Goal: Task Accomplishment & Management: Manage account settings

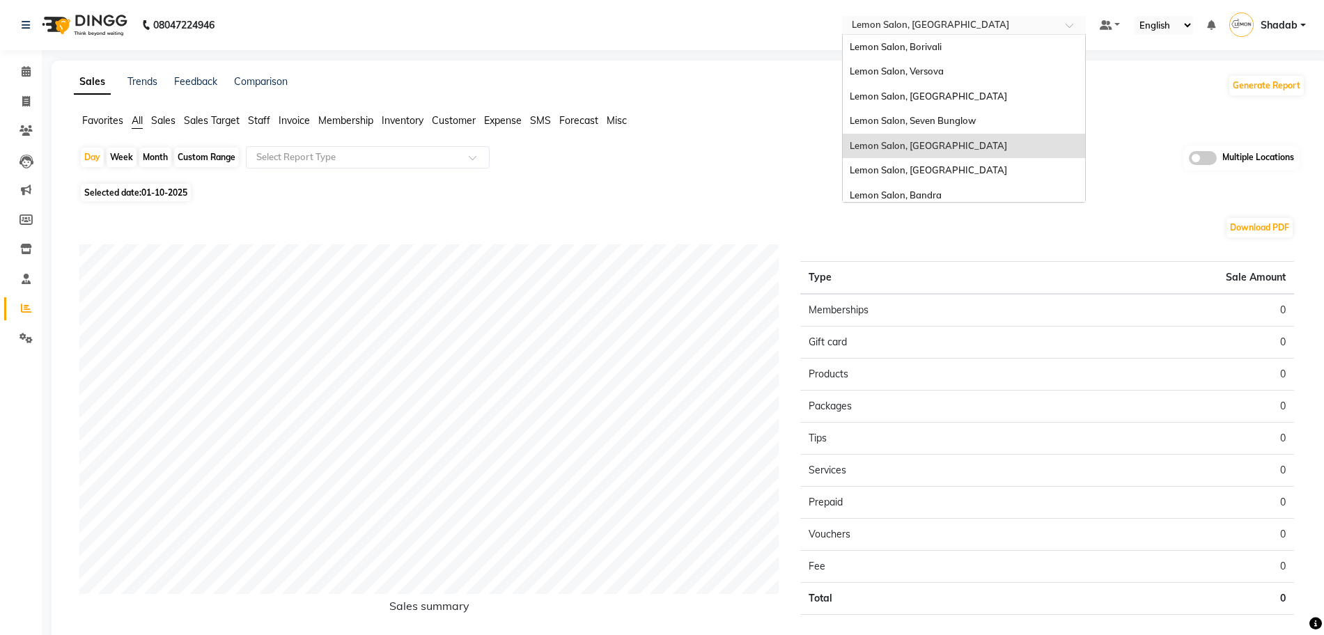
click at [976, 20] on input "text" at bounding box center [950, 27] width 202 height 14
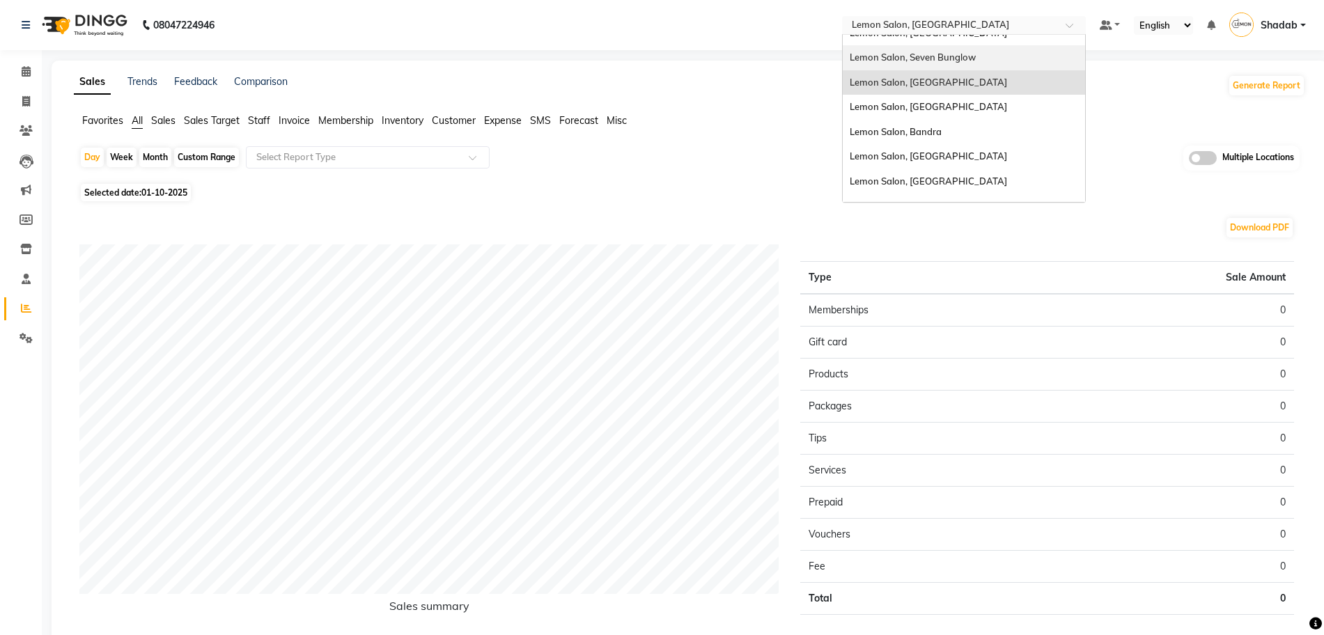
scroll to position [130, 0]
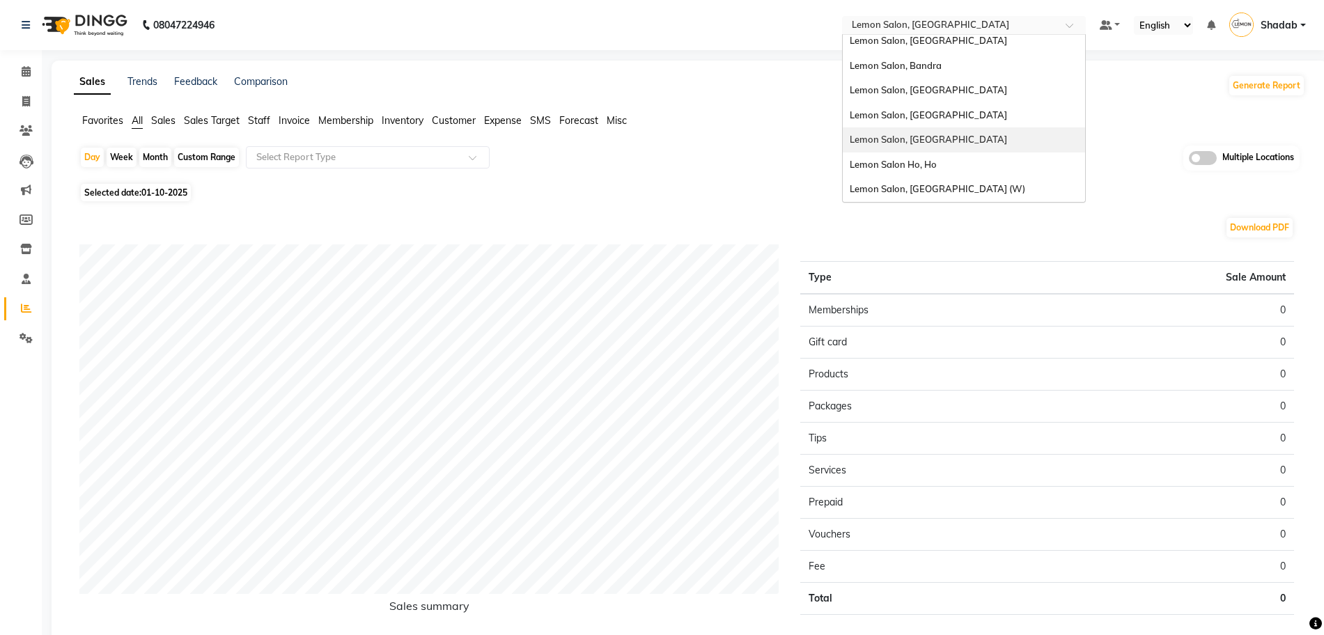
click at [957, 143] on div "Lemon Salon, [GEOGRAPHIC_DATA]" at bounding box center [964, 139] width 242 height 25
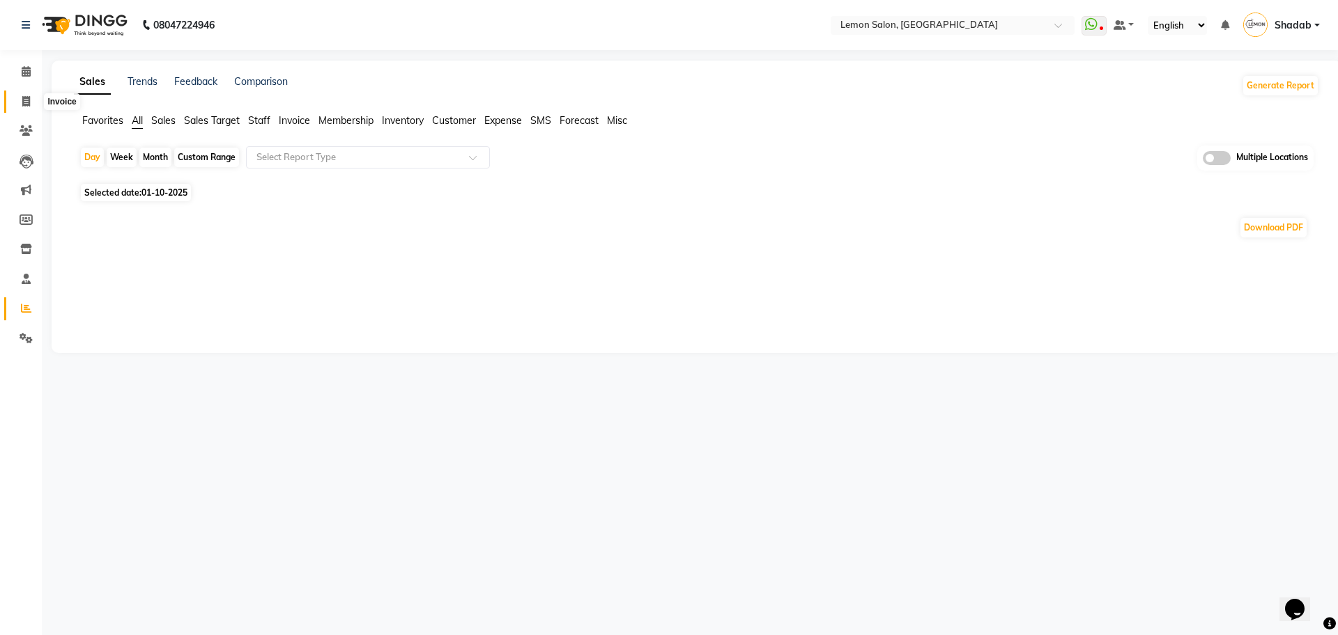
click at [15, 100] on span at bounding box center [26, 102] width 24 height 16
select select "566"
select select "service"
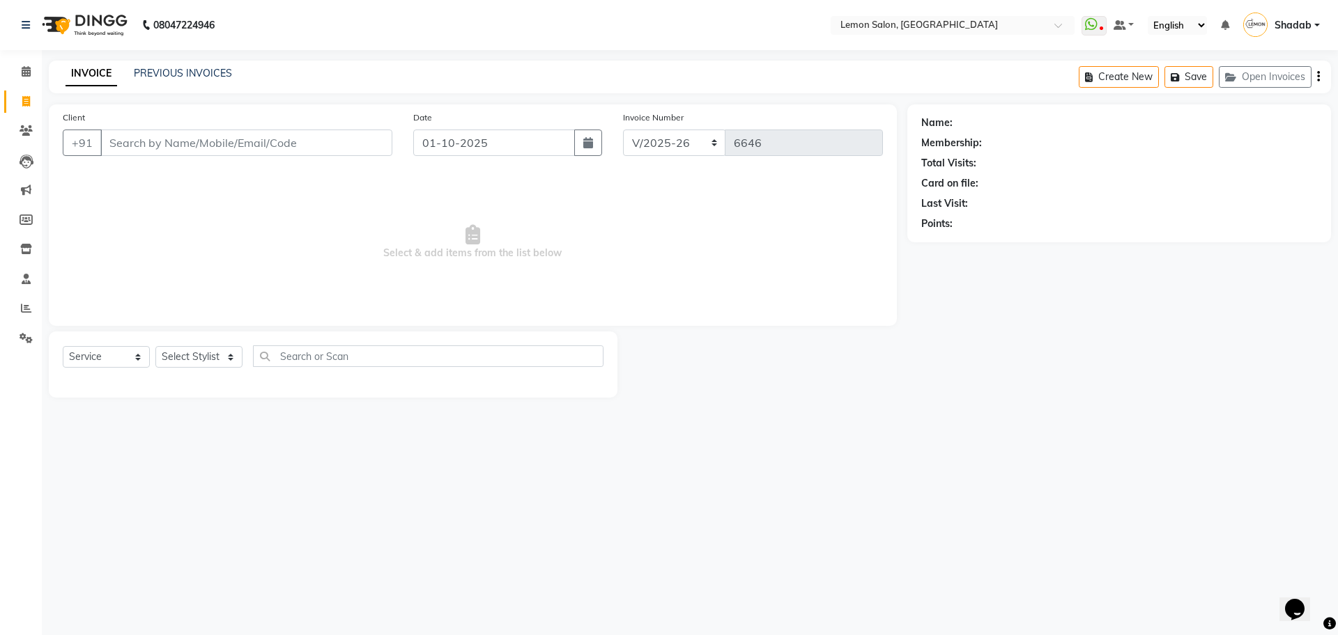
click at [135, 149] on input "Client" at bounding box center [246, 143] width 292 height 26
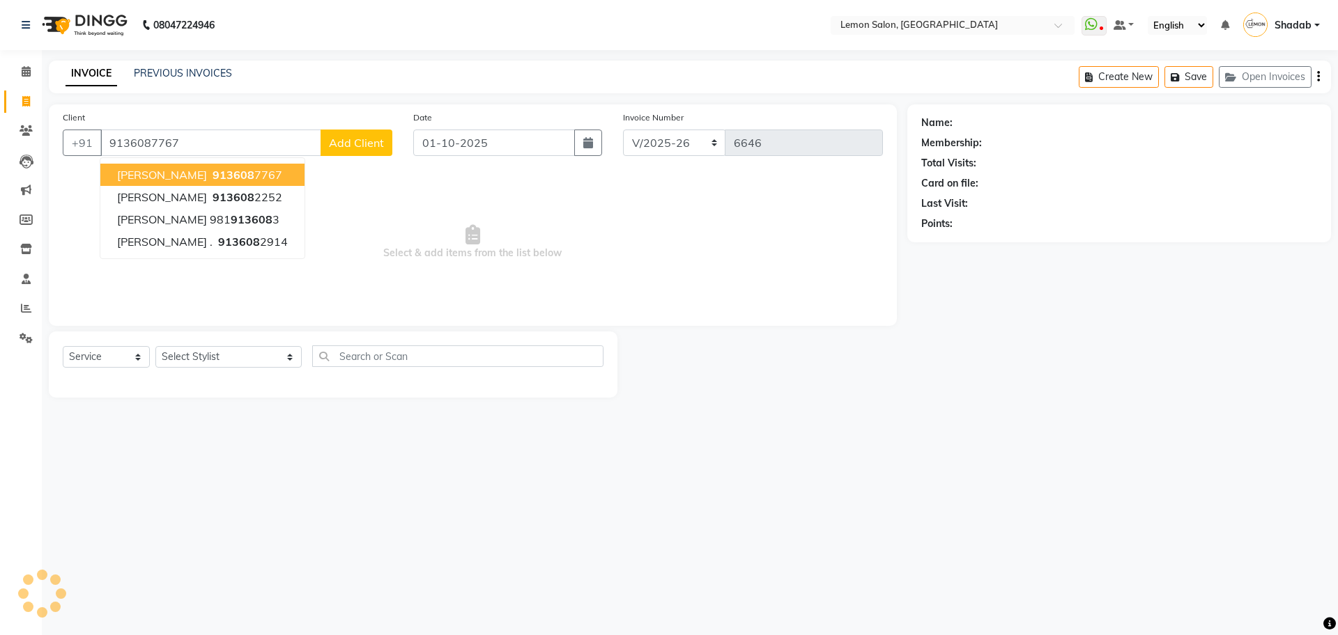
type input "9136087767"
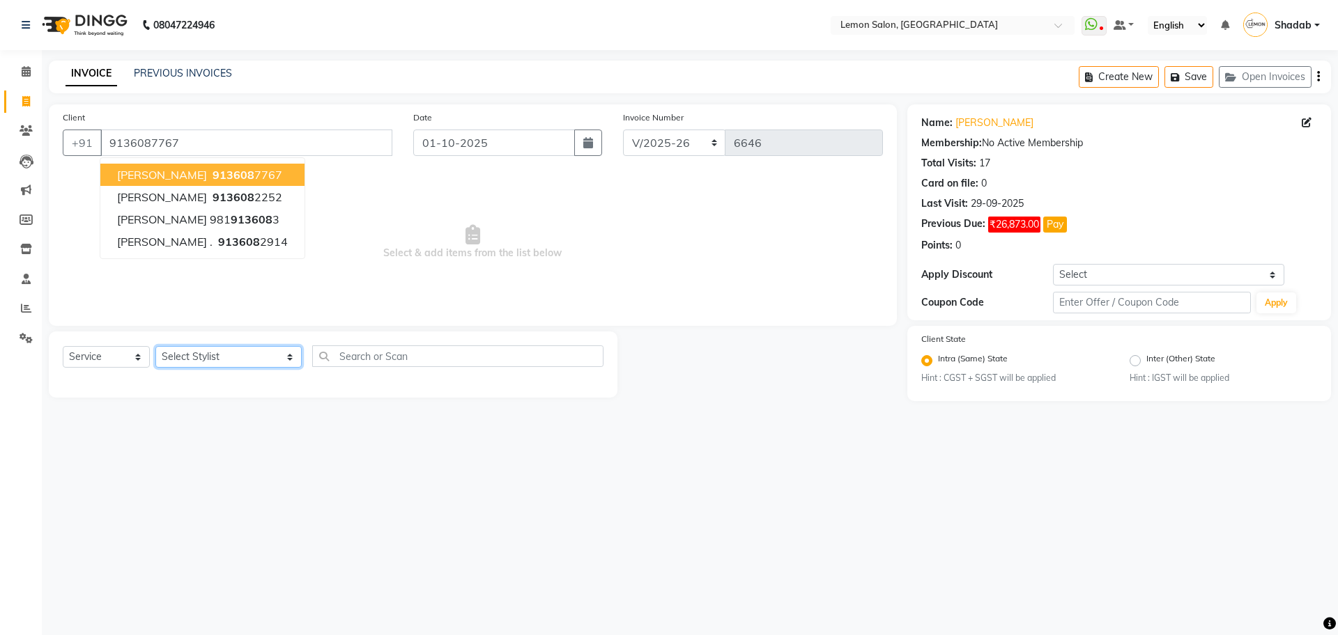
click at [199, 362] on select "Select Stylist Aakash Buchiude Azaz Kassara DC Geeta Govind Rajput Idrisi Mehta…" at bounding box center [228, 357] width 146 height 22
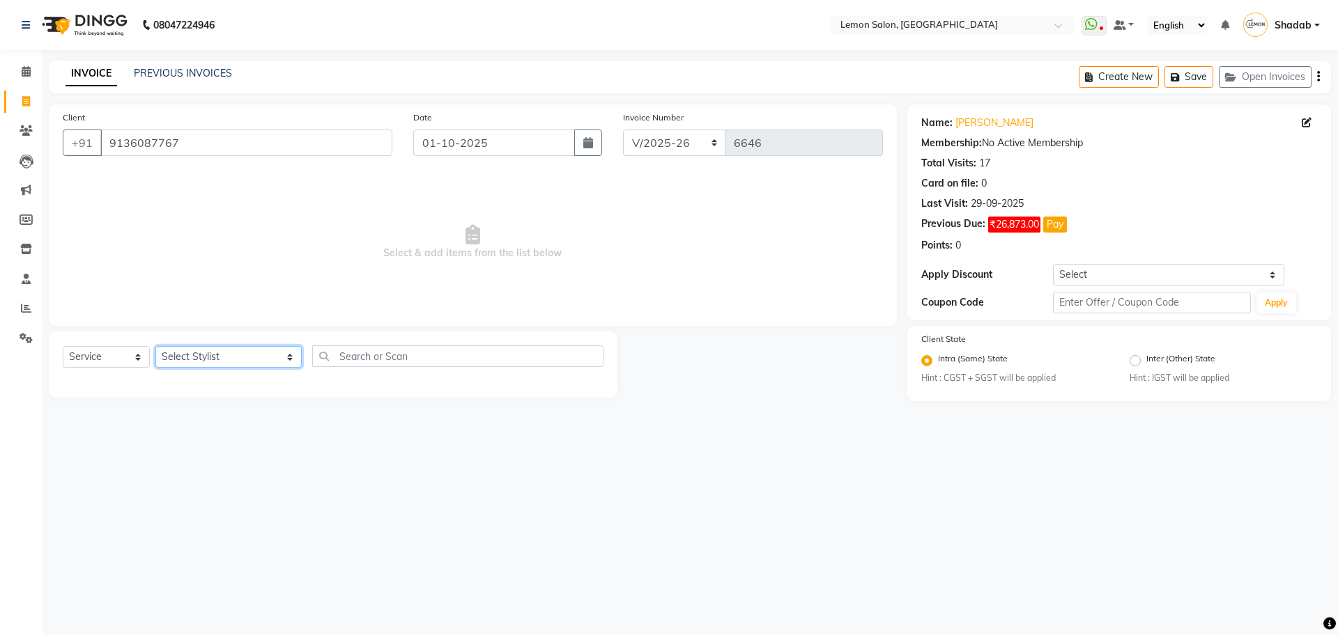
select select "7884"
click at [155, 346] on select "Select Stylist Aakash Buchiude Azaz Kassara DC Geeta Govind Rajput Idrisi Mehta…" at bounding box center [228, 357] width 146 height 22
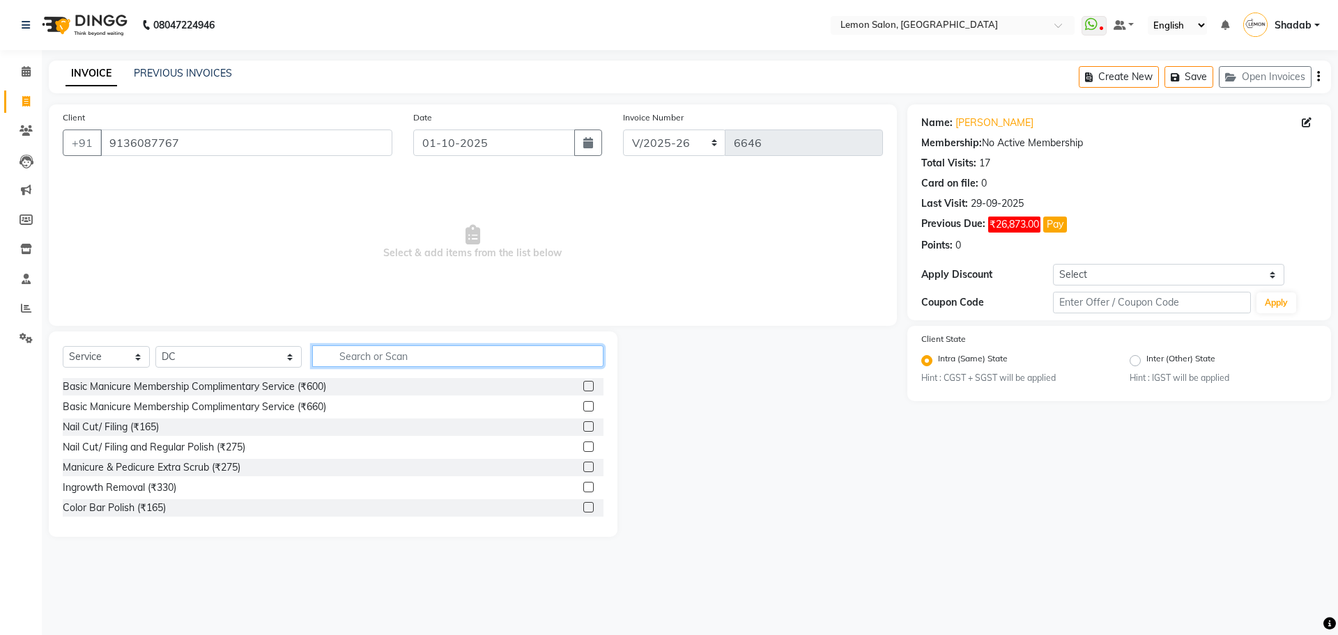
click at [369, 366] on input "text" at bounding box center [457, 357] width 291 height 22
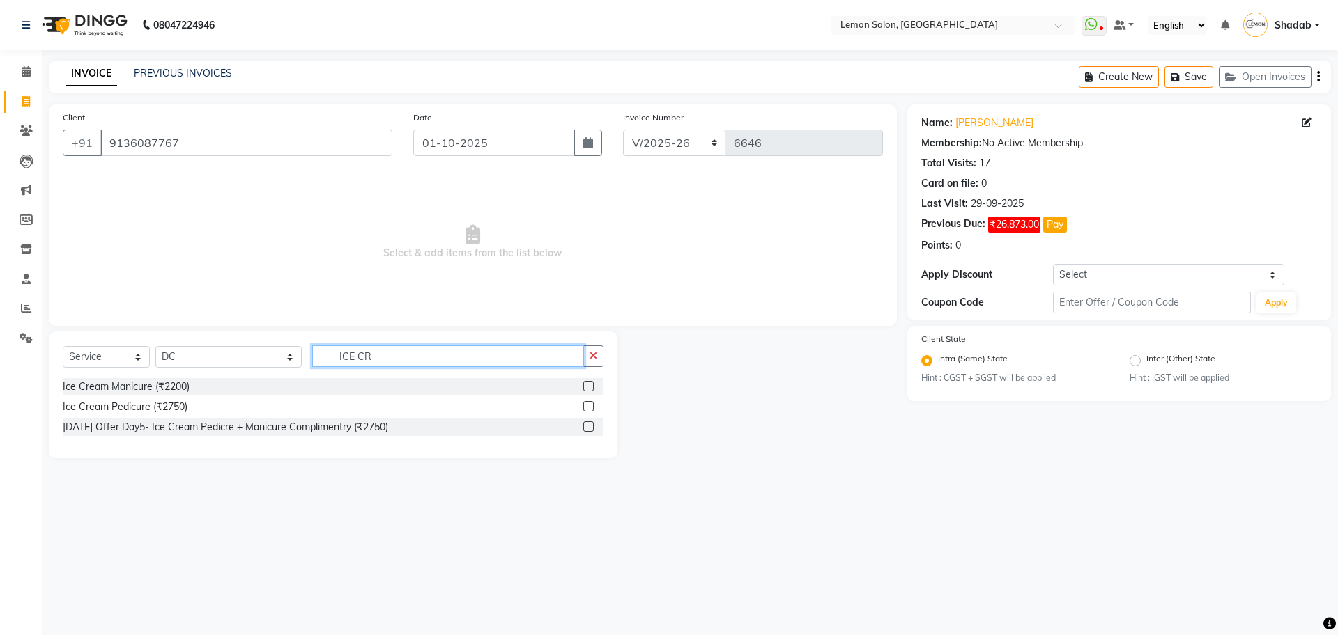
click at [370, 366] on input "ICE CR" at bounding box center [448, 357] width 272 height 22
type input "ICE CR"
click at [590, 404] on label at bounding box center [588, 406] width 10 height 10
click at [590, 404] on input "checkbox" at bounding box center [587, 407] width 9 height 9
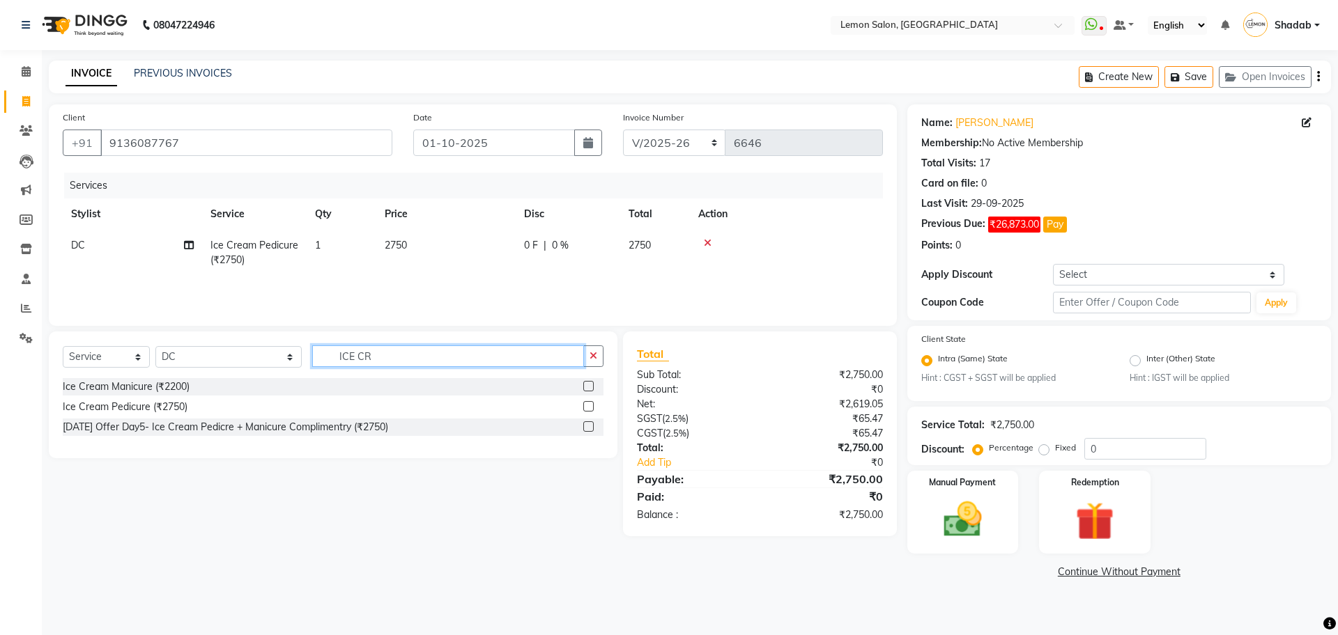
checkbox input "false"
click at [381, 355] on input "ICE CR" at bounding box center [448, 357] width 272 height 22
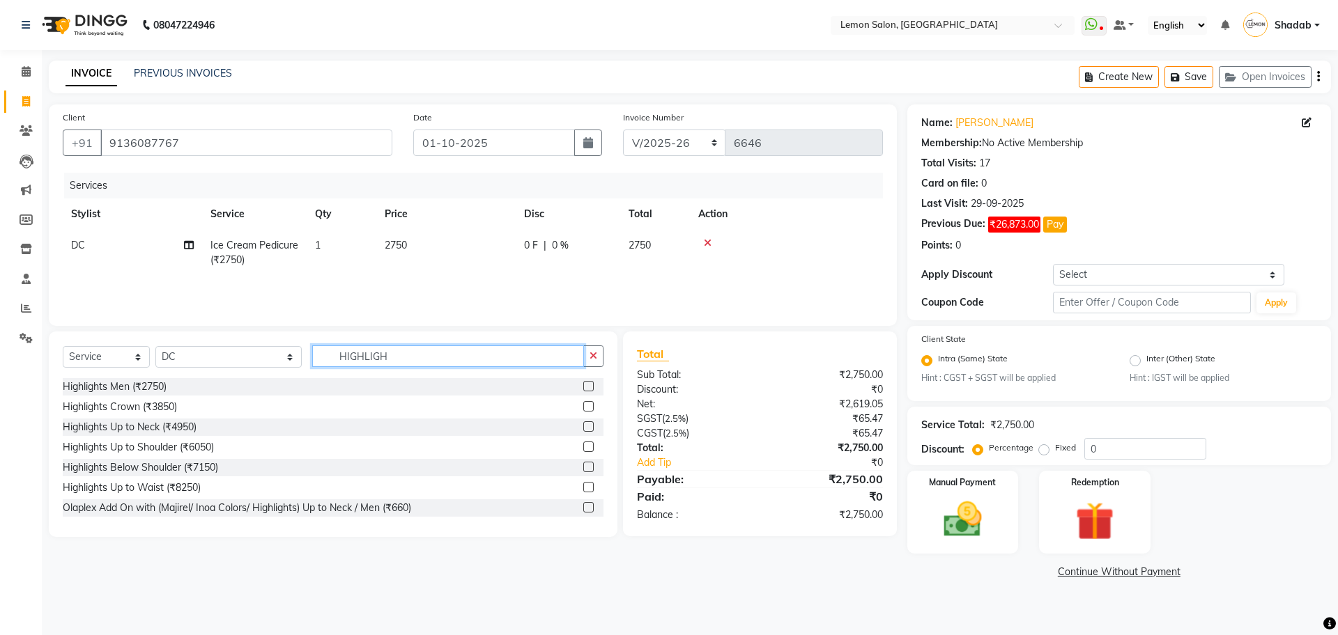
type input "HIGHLIGH"
click at [583, 382] on label at bounding box center [588, 386] width 10 height 10
click at [583, 382] on input "checkbox" at bounding box center [587, 386] width 9 height 9
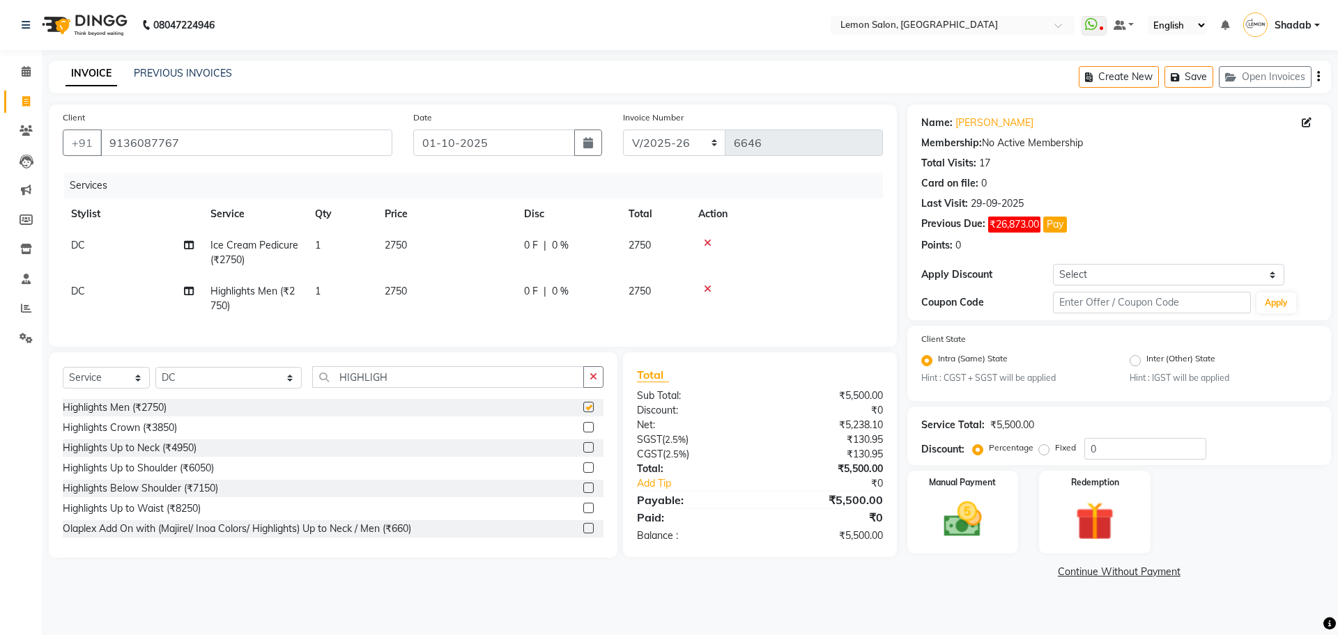
checkbox input "false"
click at [357, 388] on input "HIGHLIGH" at bounding box center [448, 377] width 272 height 22
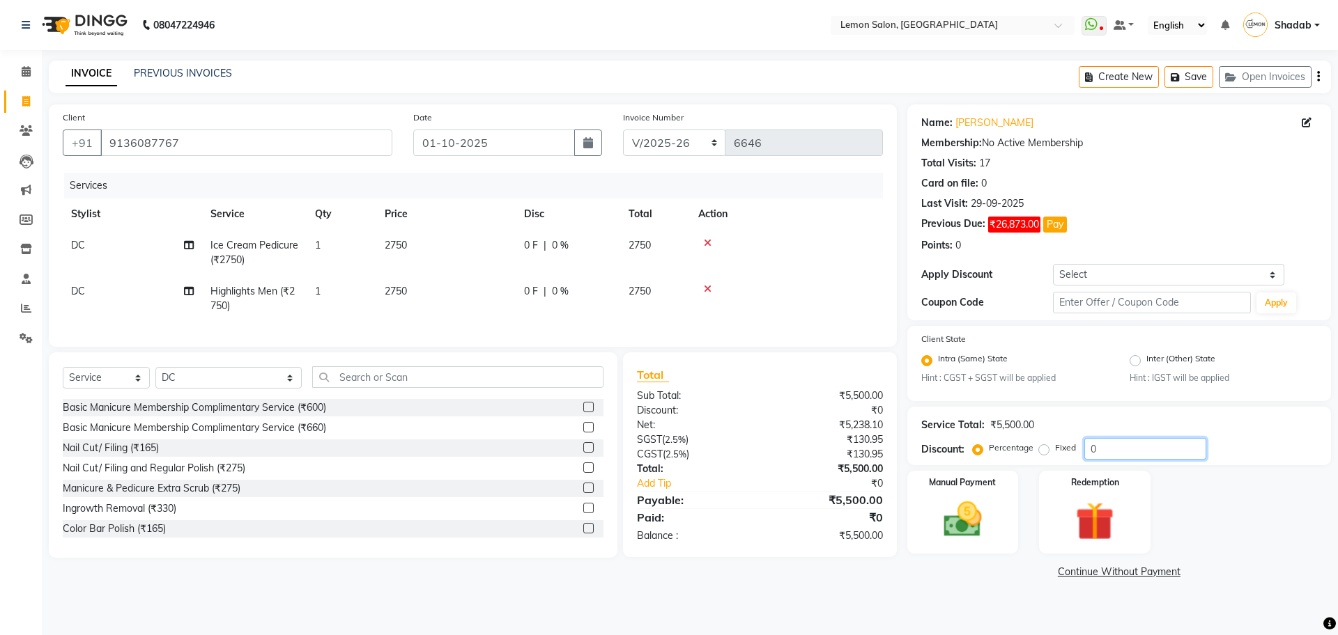
drag, startPoint x: 1117, startPoint y: 439, endPoint x: 1063, endPoint y: 438, distance: 54.3
click at [1078, 438] on div "Percentage Fixed 0" at bounding box center [1090, 449] width 231 height 22
type input "30"
click at [971, 507] on img at bounding box center [962, 520] width 65 height 46
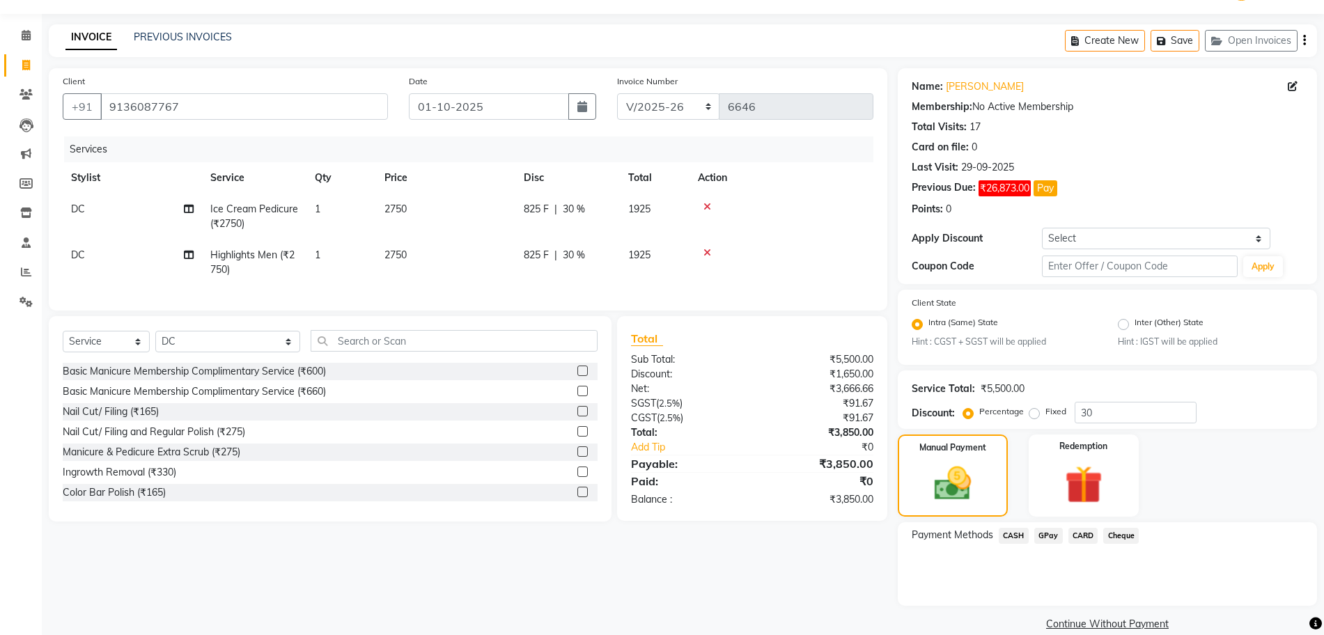
scroll to position [56, 0]
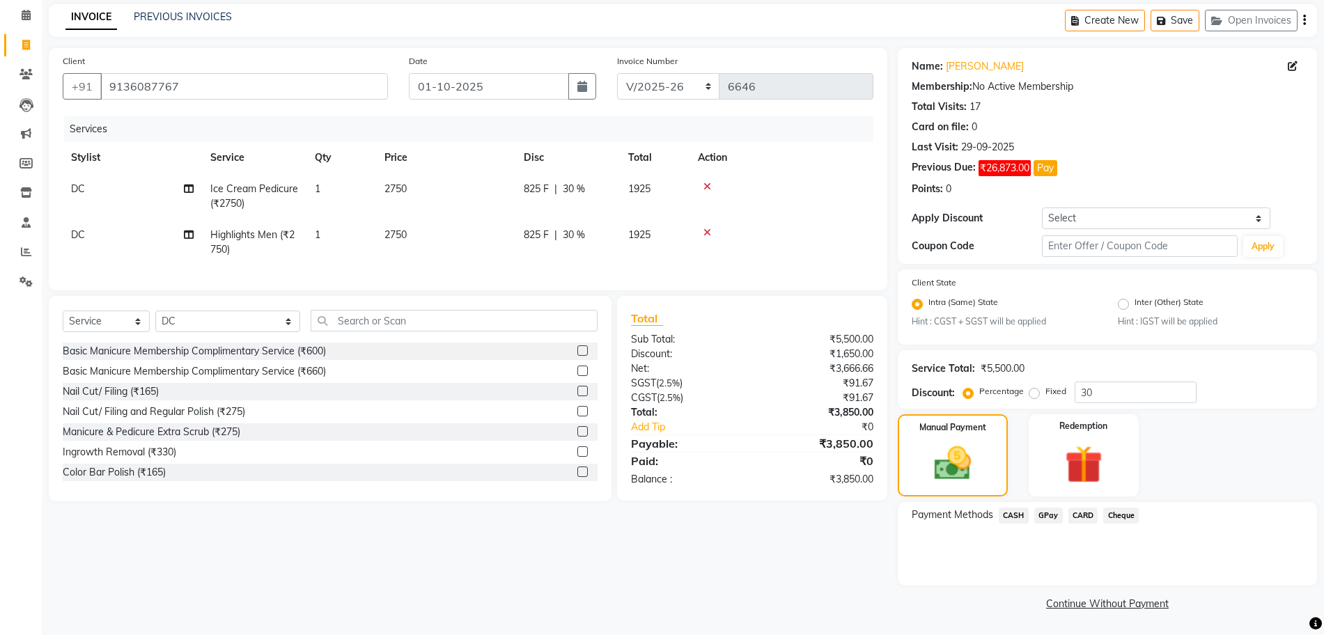
click at [1021, 525] on div "CASH" at bounding box center [1011, 517] width 36 height 19
click at [1016, 511] on span "CASH" at bounding box center [1014, 516] width 30 height 16
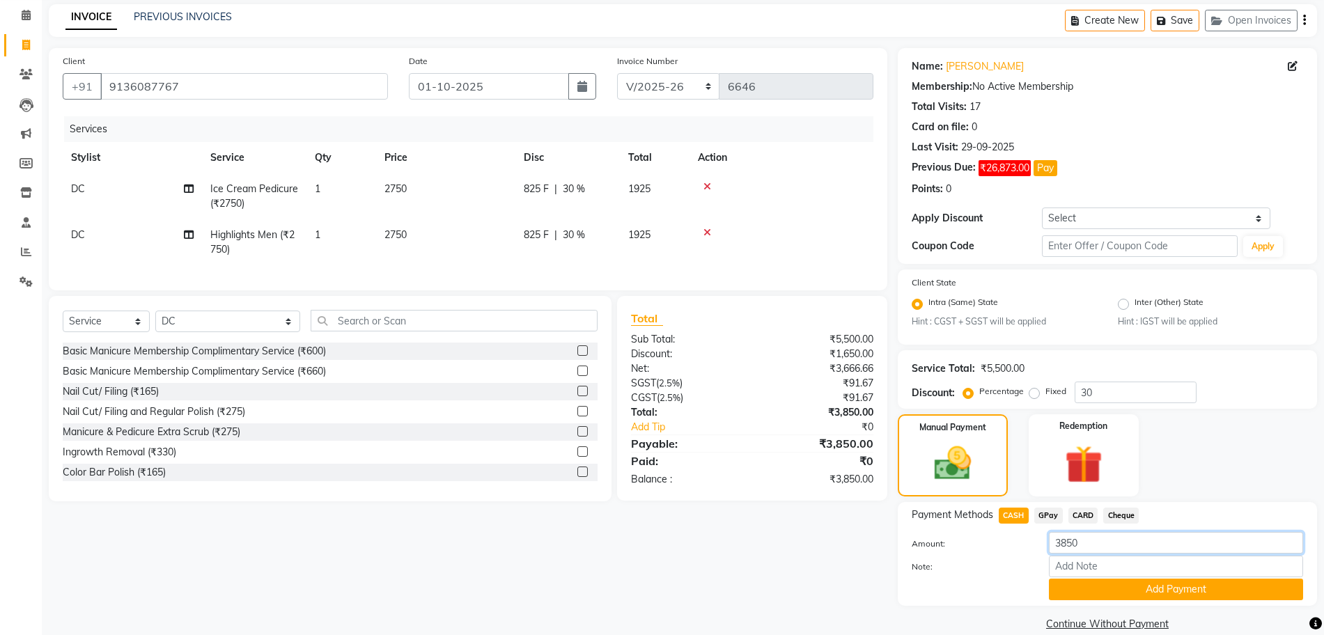
click at [1080, 537] on input "3850" at bounding box center [1176, 543] width 254 height 22
click at [1078, 537] on input "3850" at bounding box center [1176, 543] width 254 height 22
click at [1083, 571] on input "Note:" at bounding box center [1176, 567] width 254 height 22
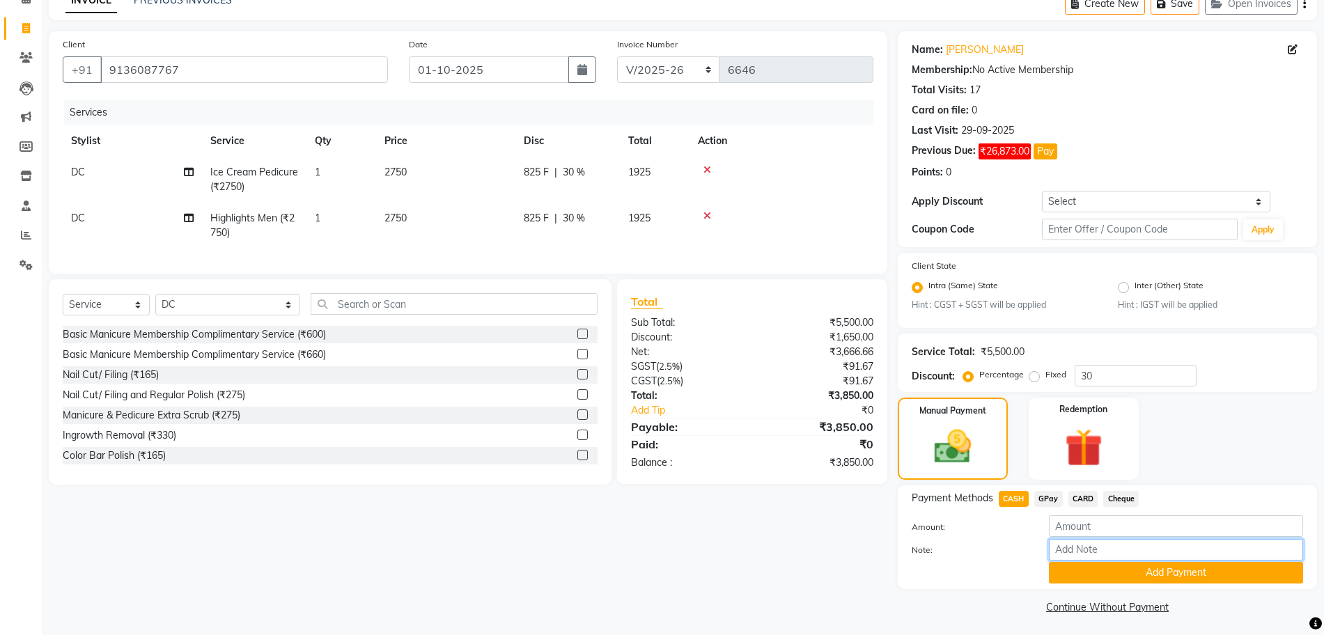
scroll to position [77, 0]
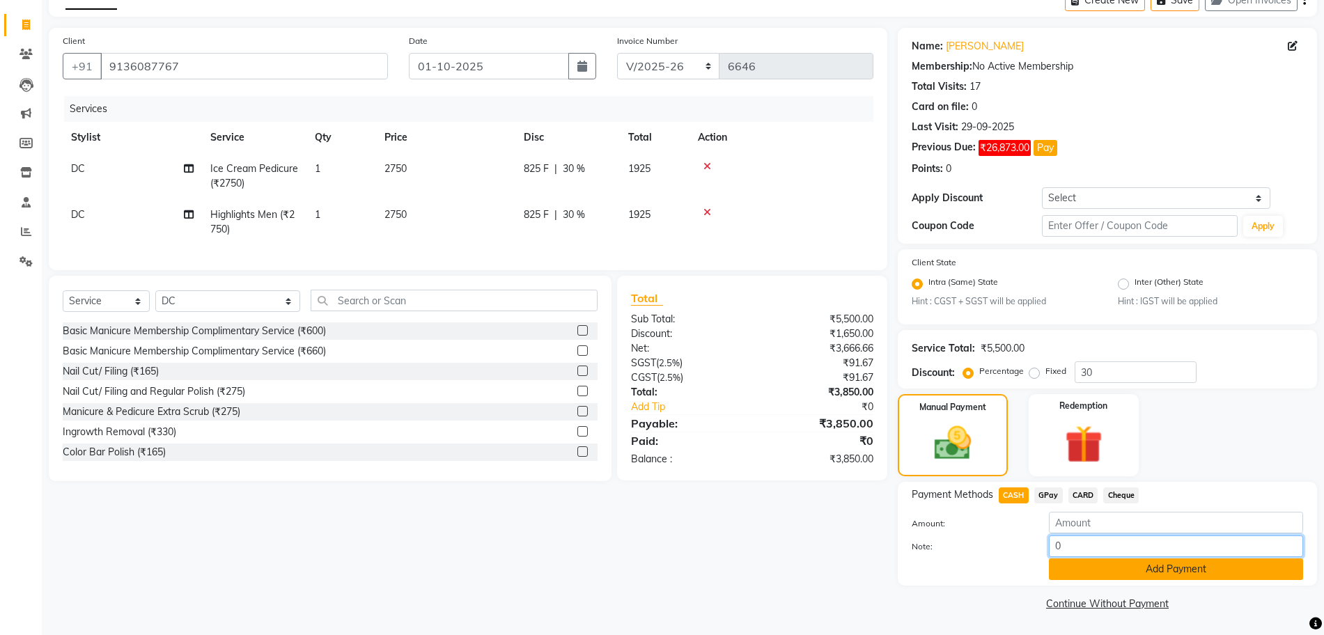
type input "0"
click at [1097, 574] on button "Add Payment" at bounding box center [1176, 570] width 254 height 22
click at [1117, 528] on input "number" at bounding box center [1176, 523] width 254 height 22
type input "0"
click at [993, 566] on div at bounding box center [969, 570] width 137 height 22
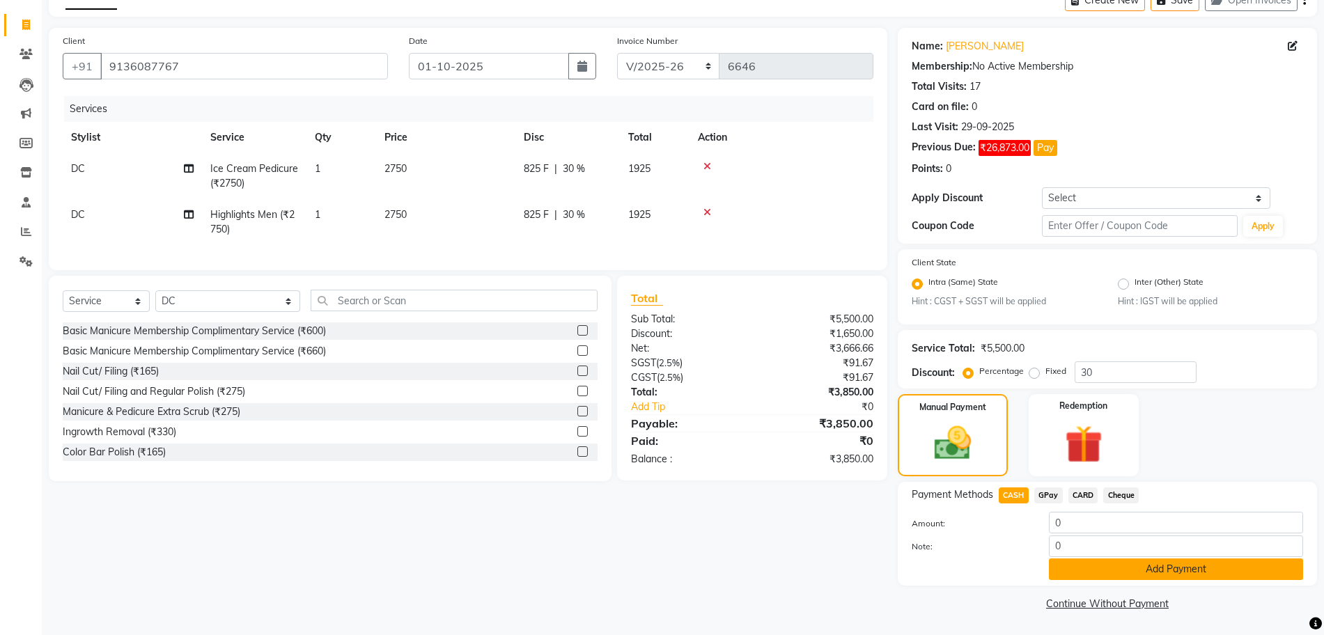
click at [1128, 578] on button "Add Payment" at bounding box center [1176, 570] width 254 height 22
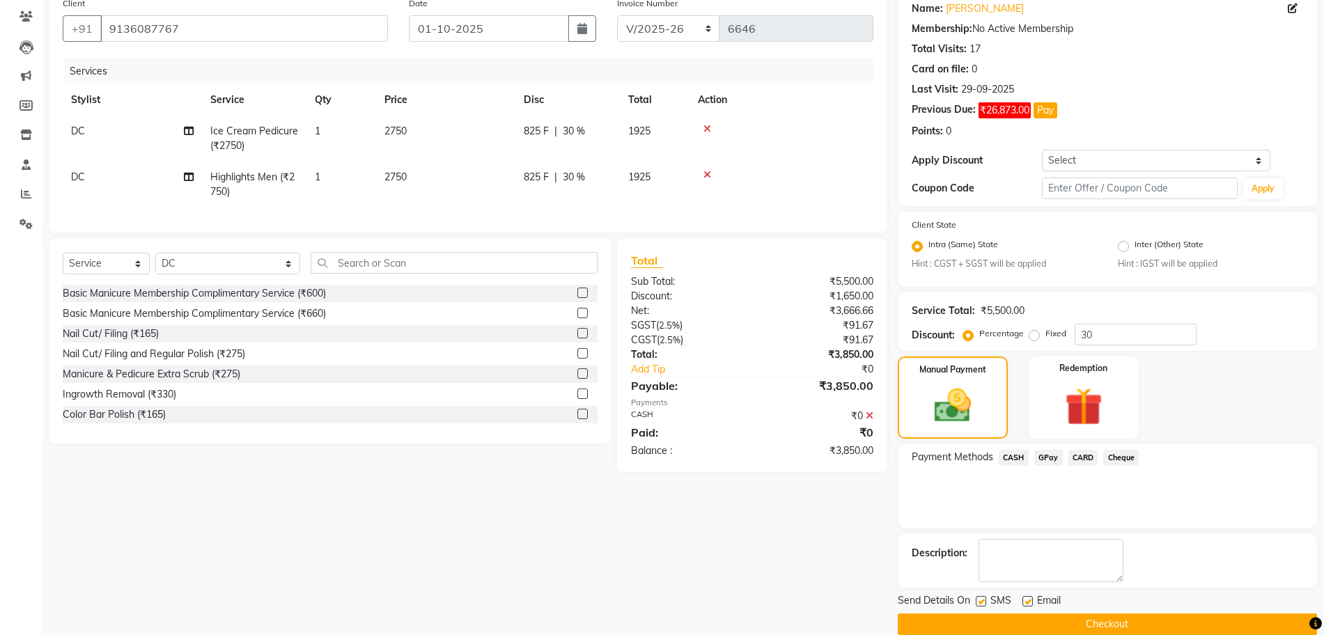
scroll to position [135, 0]
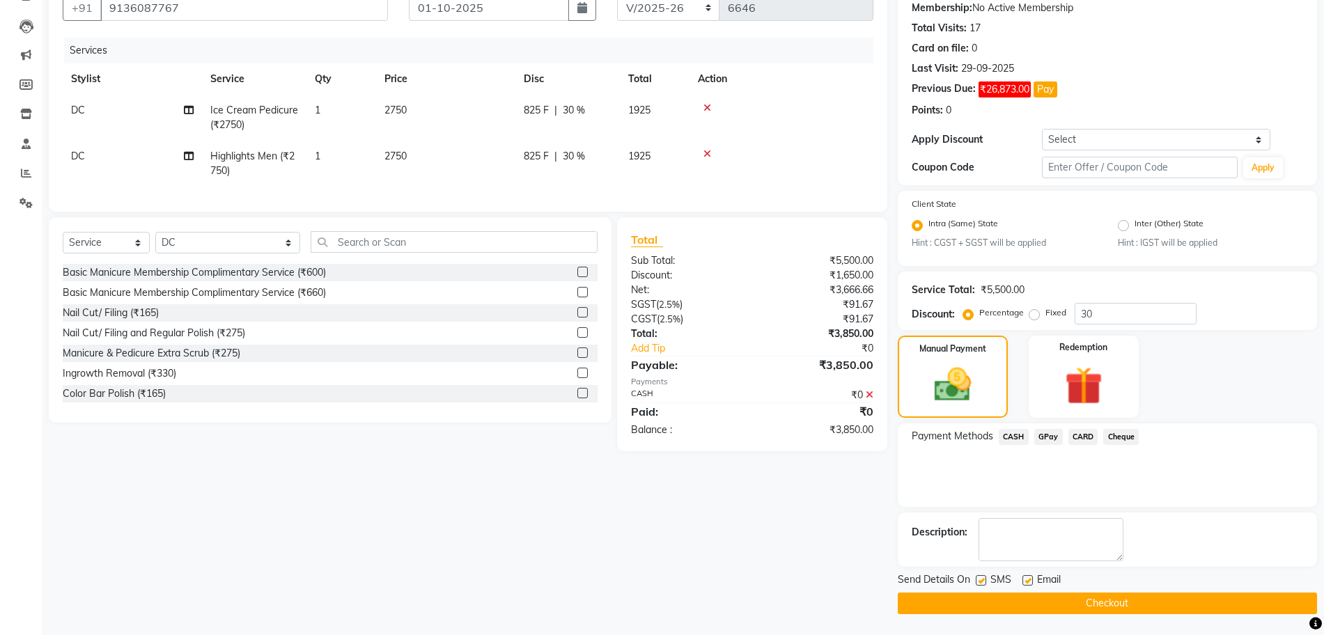
click at [1069, 608] on button "Checkout" at bounding box center [1107, 604] width 419 height 22
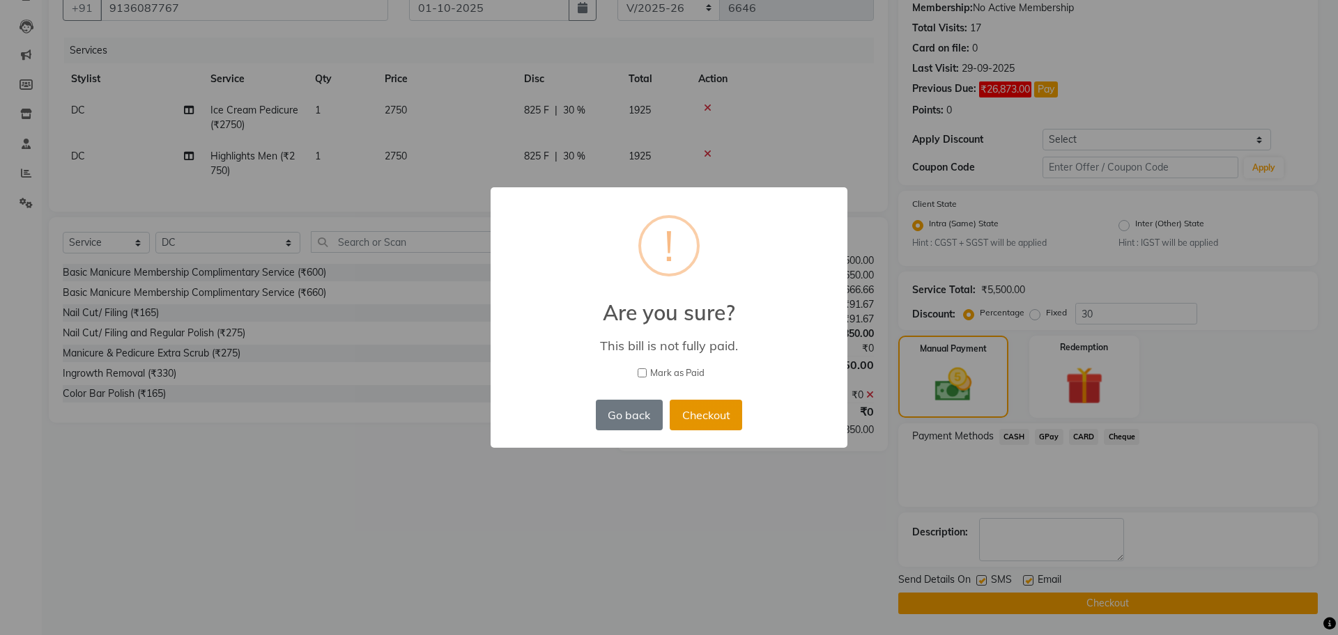
click at [718, 411] on button "Checkout" at bounding box center [705, 415] width 72 height 31
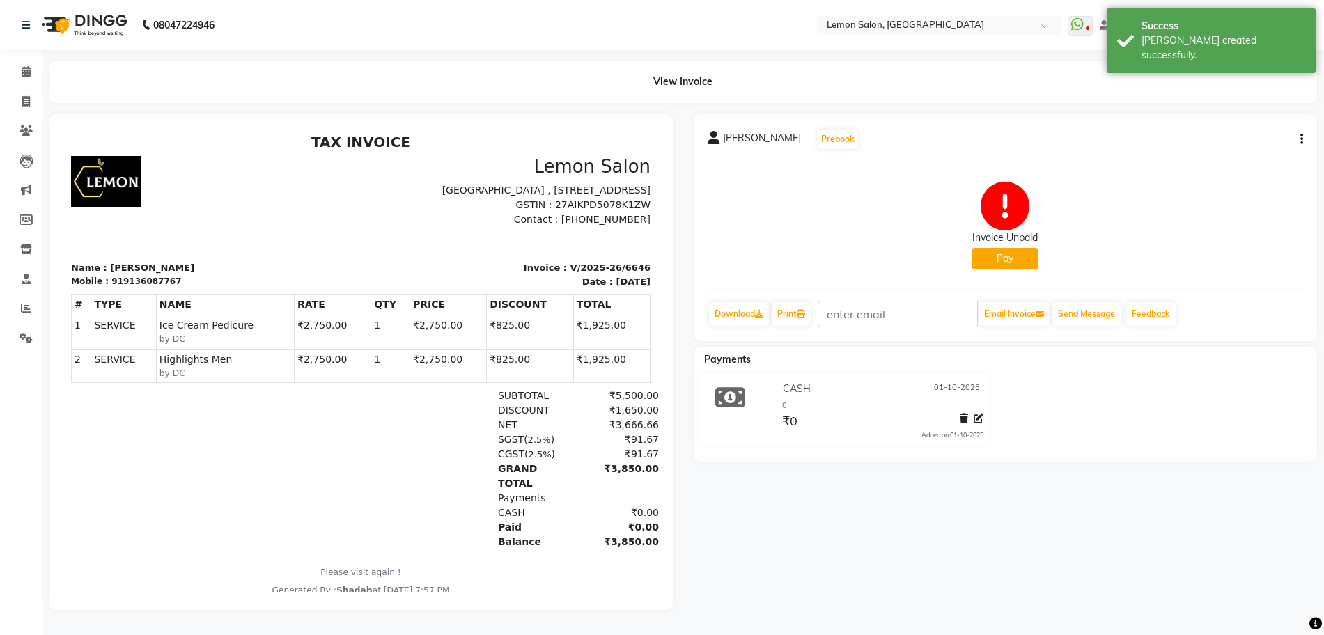
click at [133, 275] on p "Name : [PERSON_NAME]" at bounding box center [211, 268] width 281 height 14
copy p "[PERSON_NAME]"
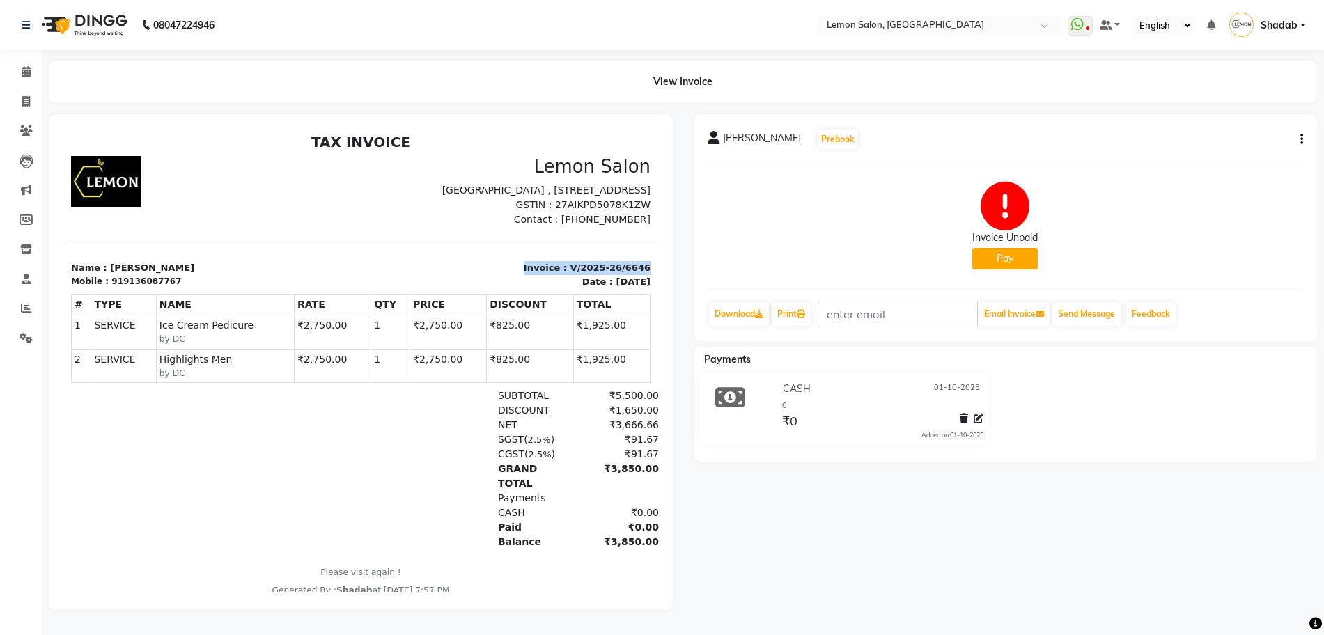
drag, startPoint x: 631, startPoint y: 280, endPoint x: 513, endPoint y: 285, distance: 118.5
click at [513, 285] on div "Invoice : V/2025-26/6646 Date : October 1, 2025" at bounding box center [510, 274] width 298 height 27
copy p "Invoice : V/2025-26/6646"
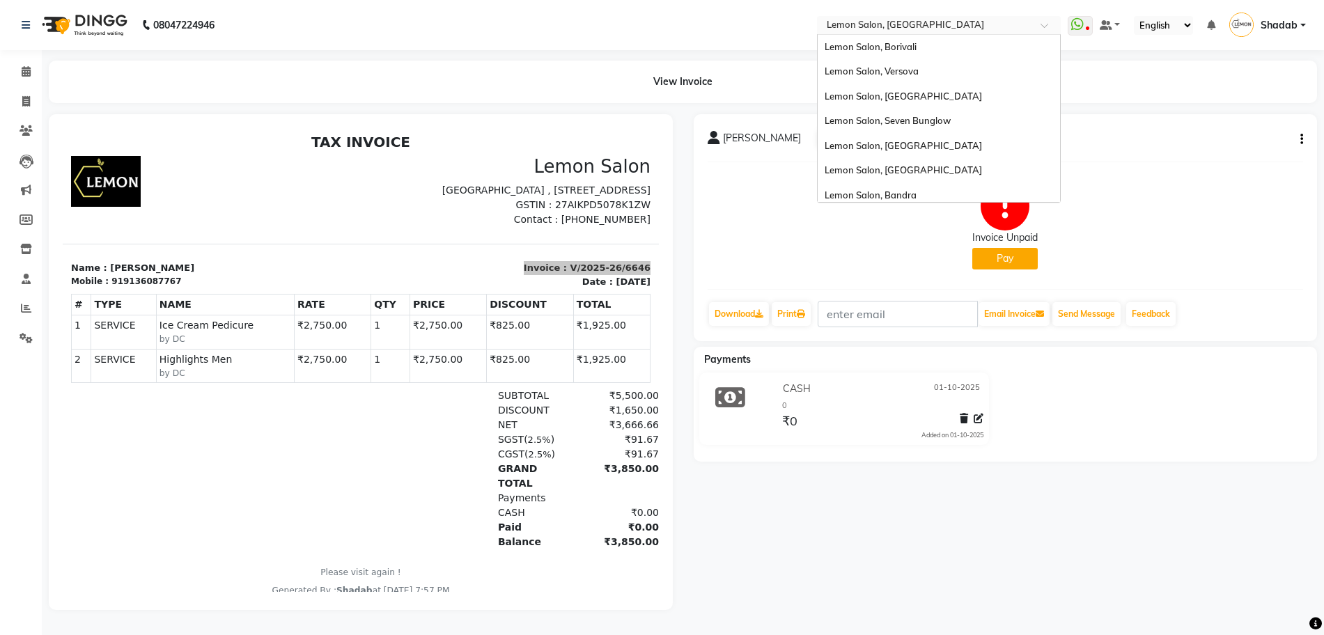
click at [868, 27] on input "text" at bounding box center [925, 27] width 202 height 14
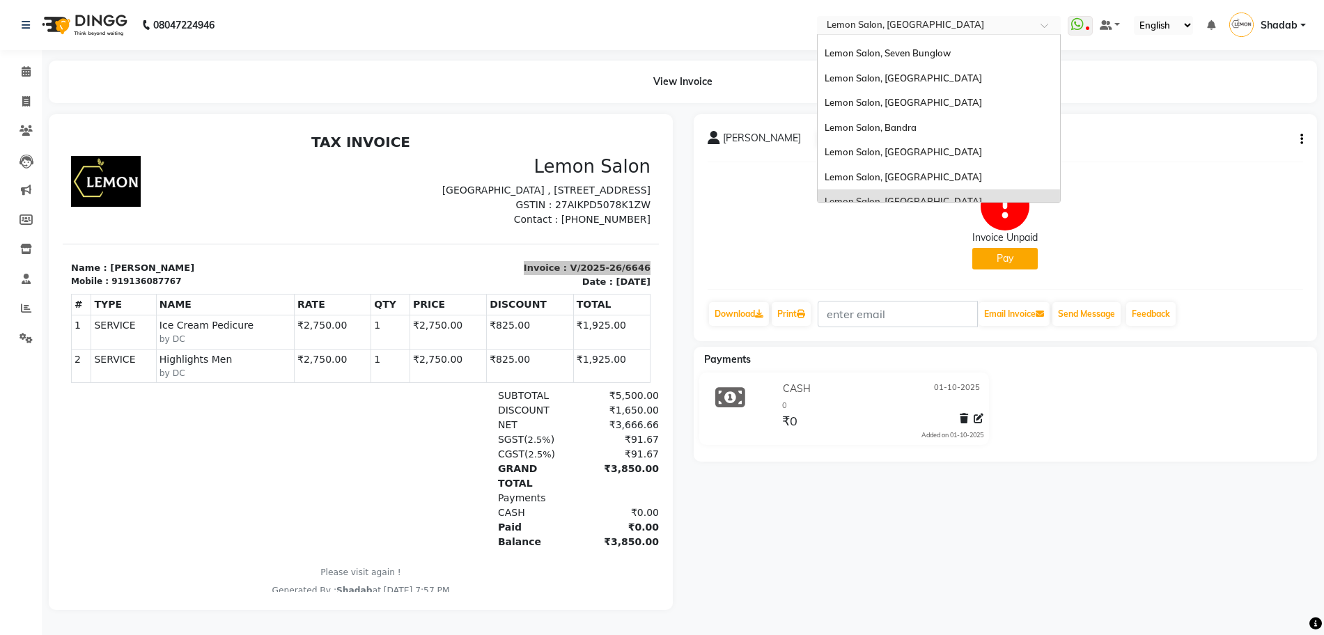
scroll to position [130, 0]
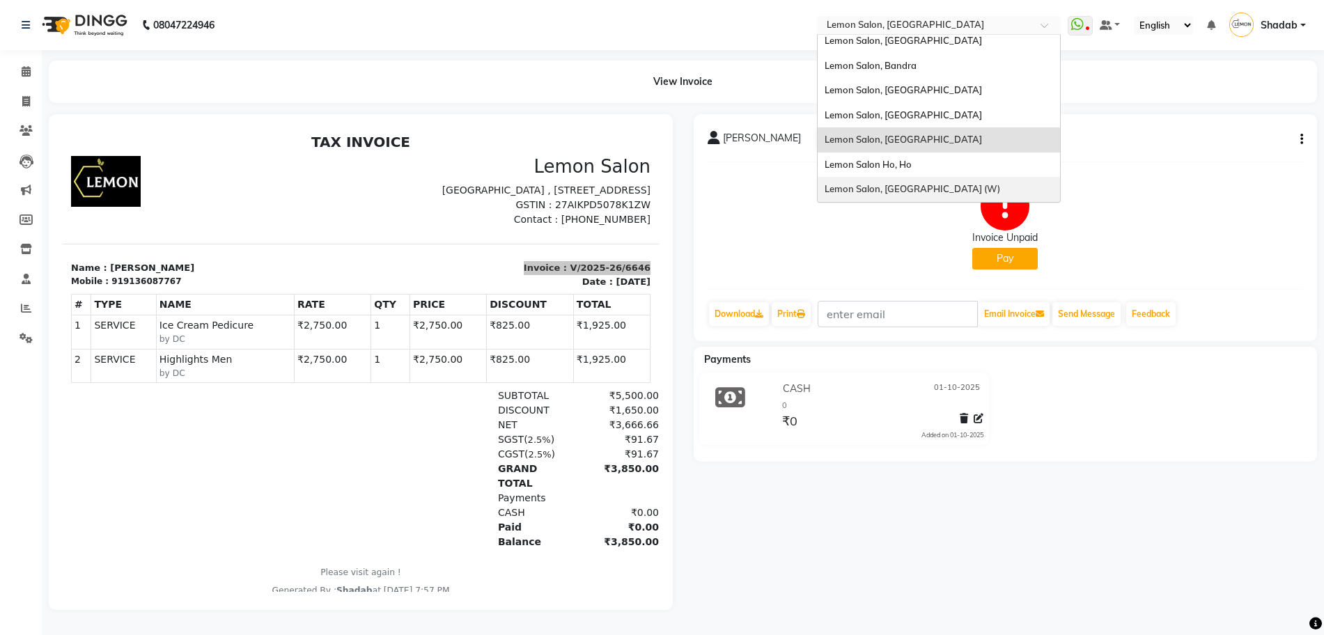
click at [937, 183] on span "Lemon Salon, Goregaon (W)" at bounding box center [913, 188] width 176 height 11
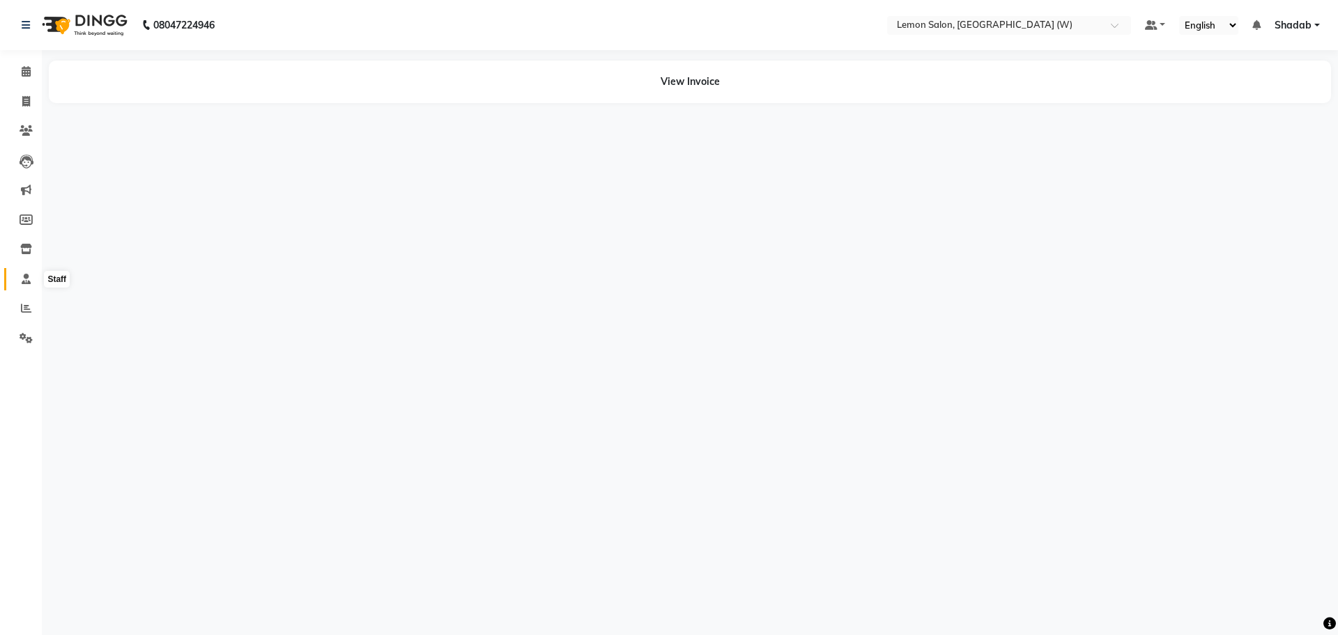
click at [26, 278] on icon at bounding box center [26, 279] width 9 height 10
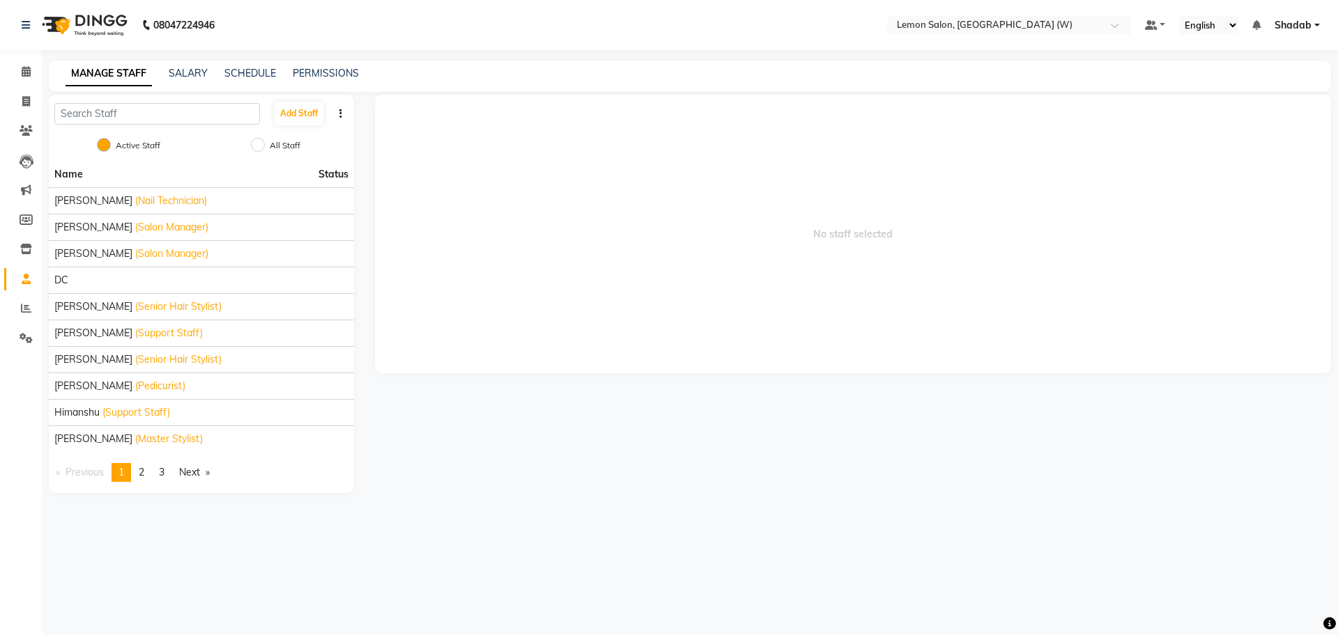
click at [139, 462] on div "Name Status Akancha Subba (Nail Technician) Amreen Shaikh (Salon Manager) Anamt…" at bounding box center [201, 328] width 305 height 332
click at [150, 472] on link "page 2" at bounding box center [142, 472] width 20 height 19
click at [164, 466] on span "3" at bounding box center [162, 472] width 6 height 13
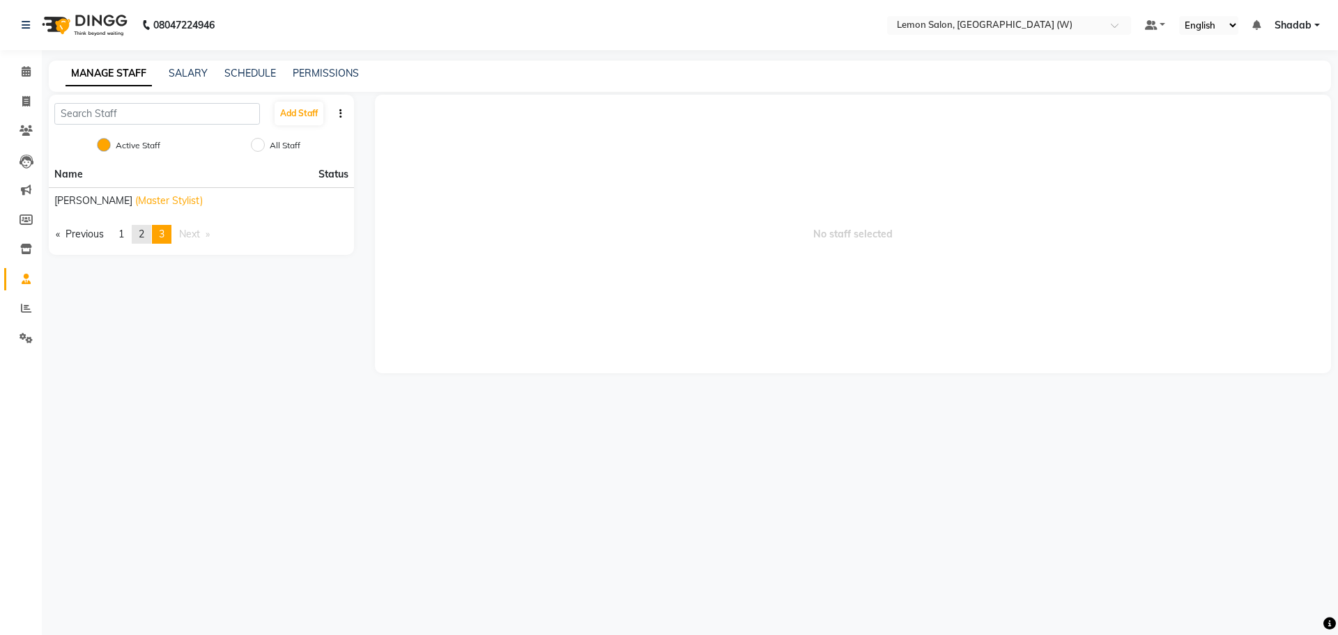
click at [144, 237] on span "2" at bounding box center [142, 234] width 6 height 13
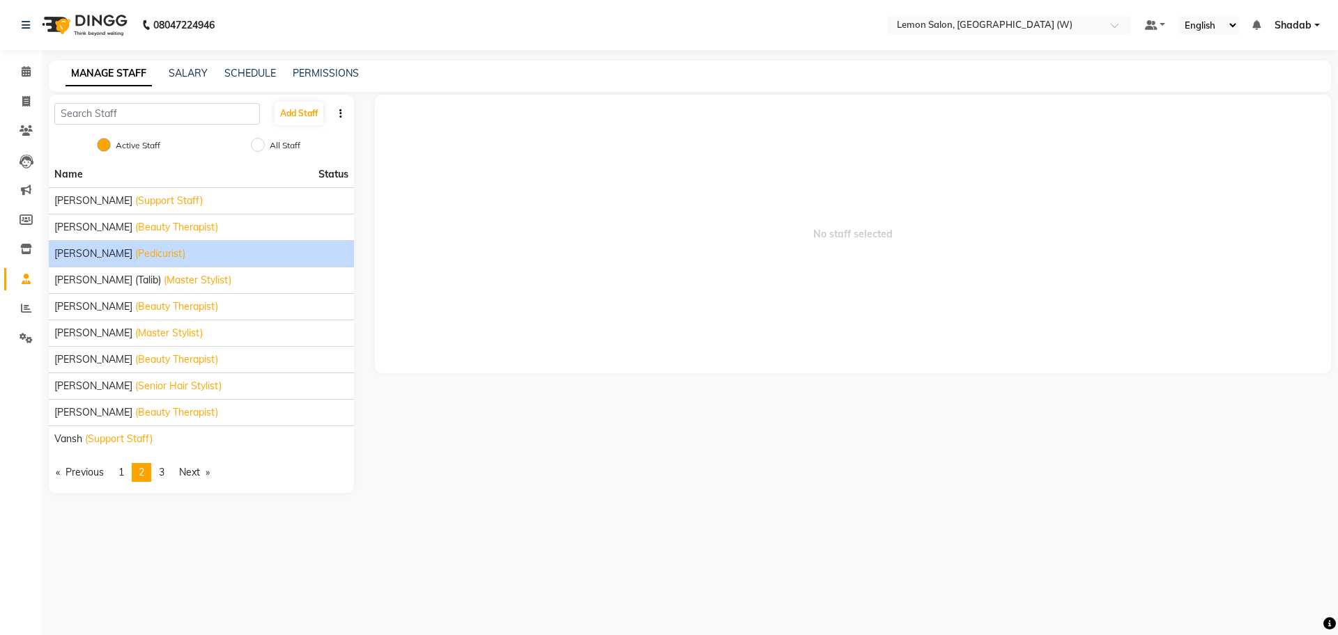
click at [103, 251] on span "Nazim Ansari" at bounding box center [93, 254] width 78 height 15
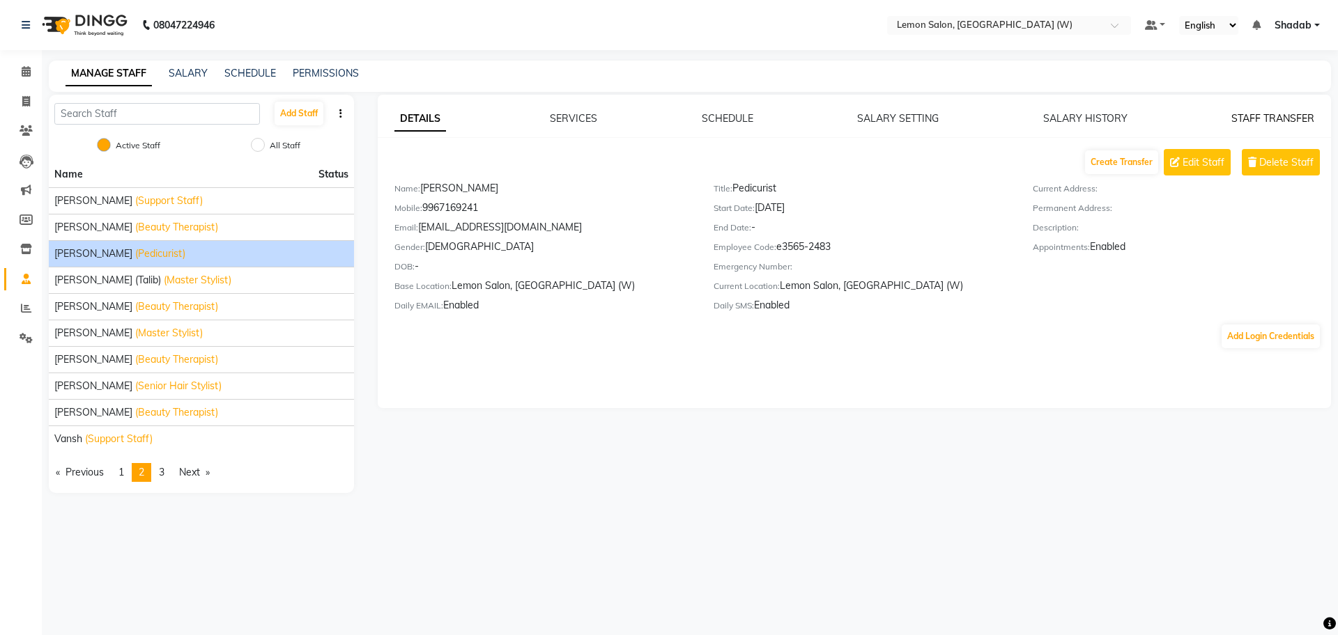
click at [1254, 114] on link "STAFF TRANSFER" at bounding box center [1272, 118] width 83 height 13
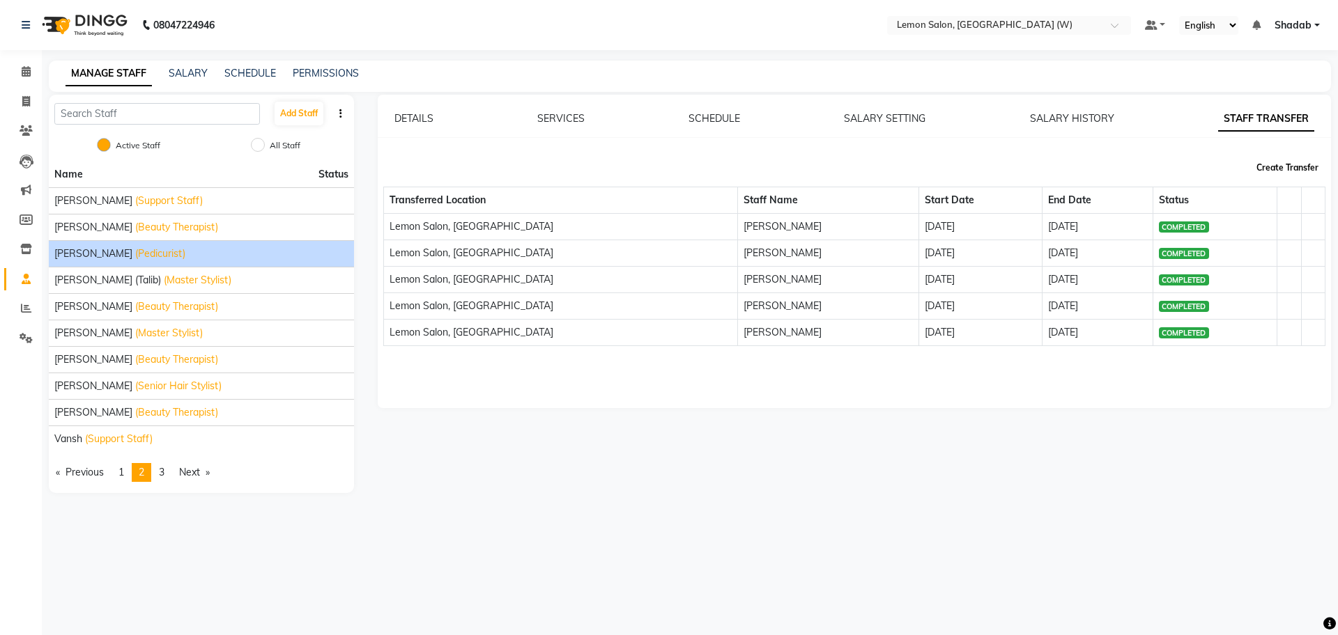
click at [1266, 170] on button "Create Transfer" at bounding box center [1287, 168] width 73 height 24
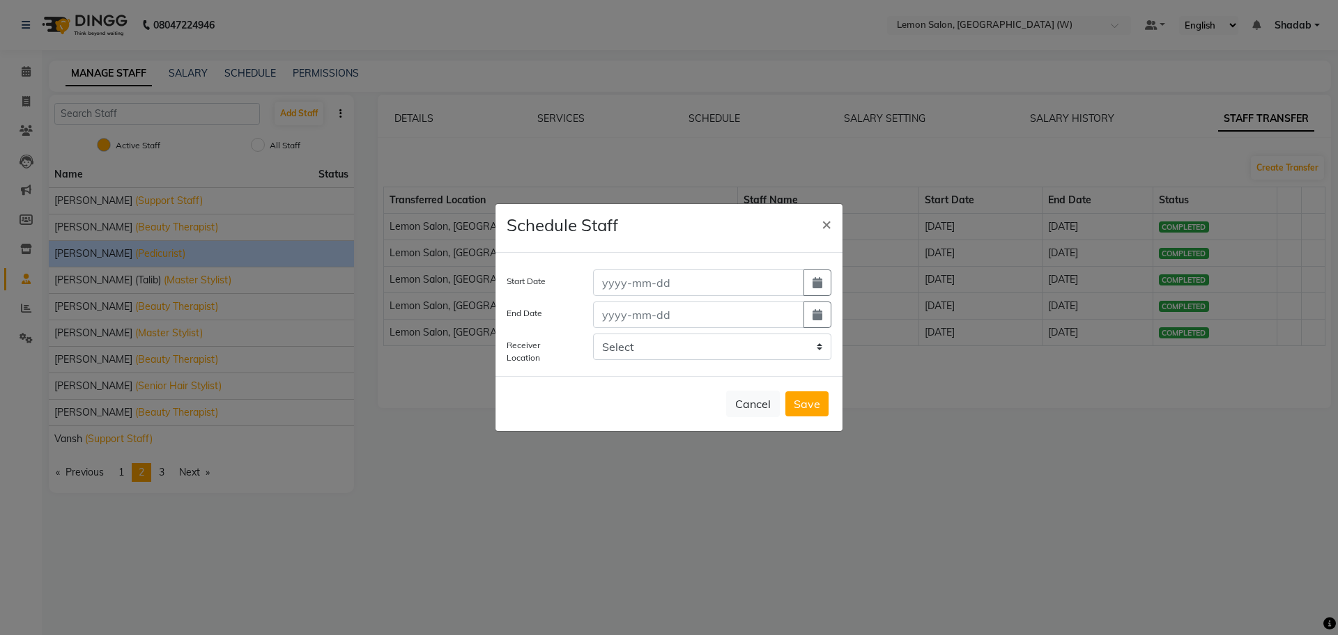
click at [821, 288] on button "button" at bounding box center [817, 283] width 28 height 26
select select "10"
select select "2025"
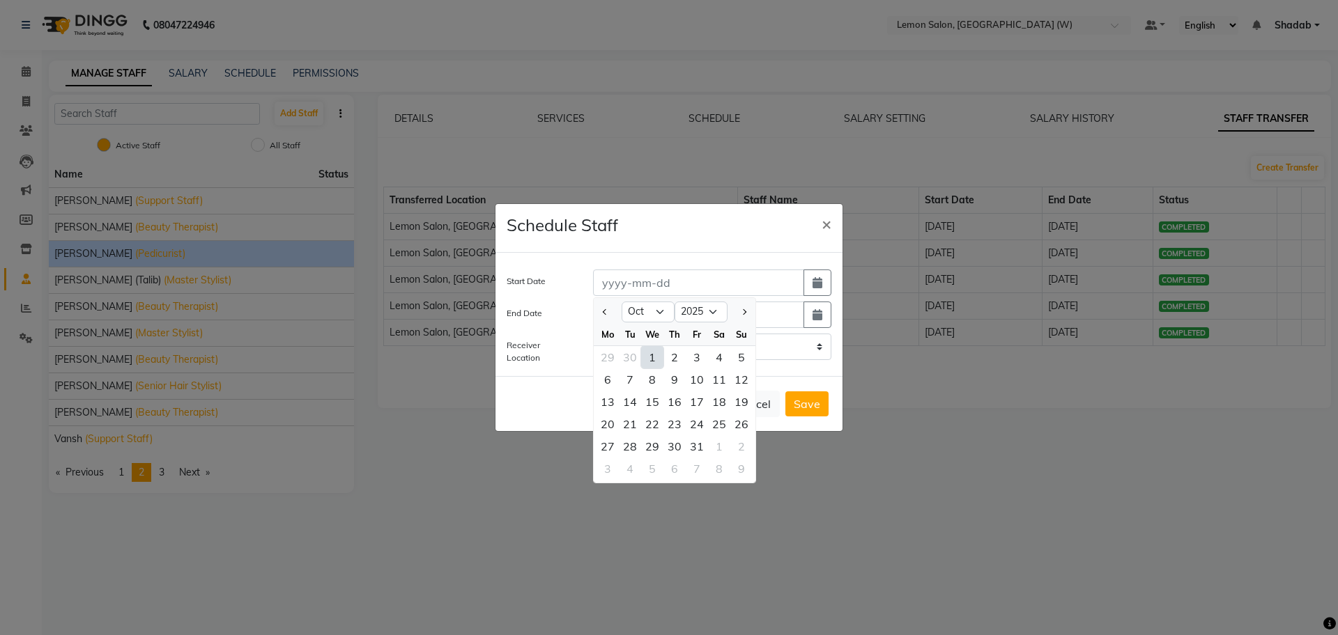
click at [651, 355] on div "1" at bounding box center [652, 357] width 22 height 22
type input "01-10-2025"
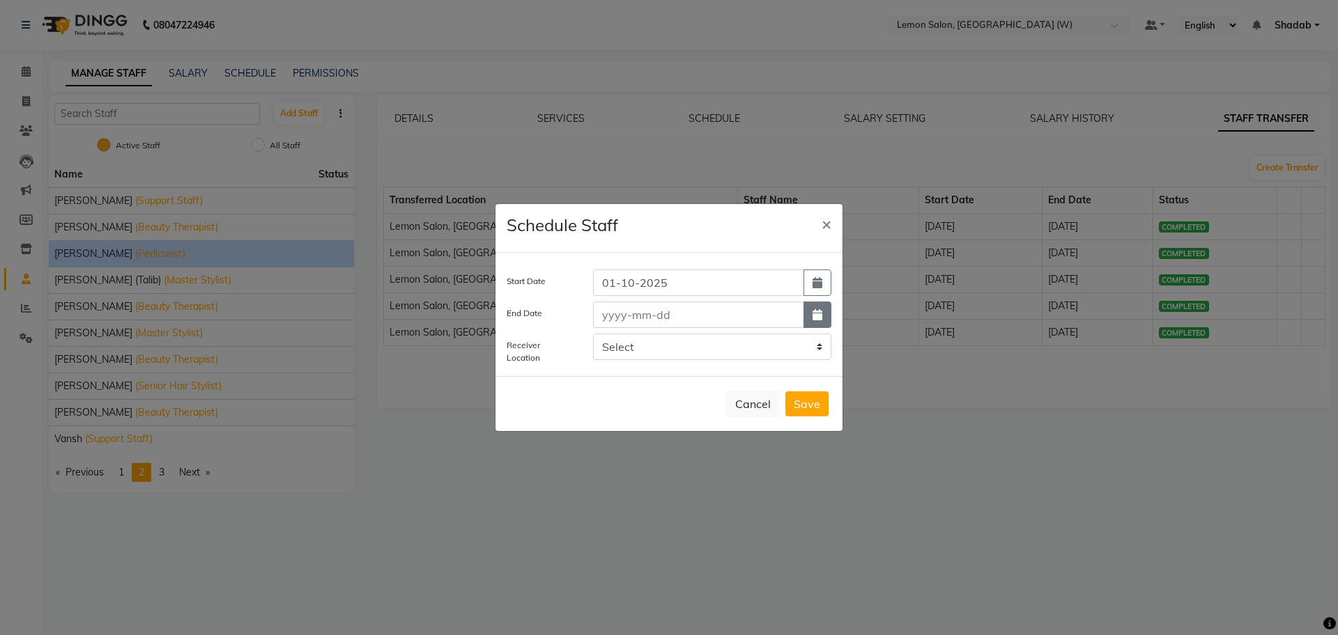
click at [816, 316] on icon "button" at bounding box center [817, 314] width 10 height 11
select select "10"
select select "2025"
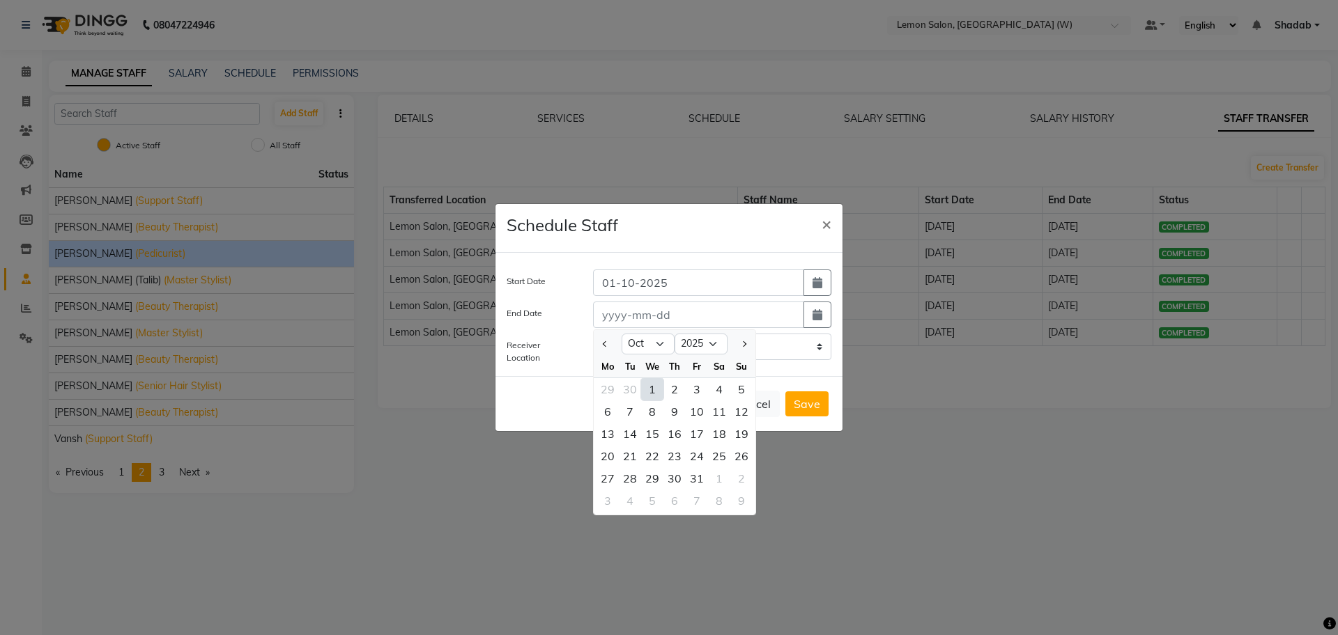
click at [651, 387] on div "1" at bounding box center [652, 389] width 22 height 22
type input "01-10-2025"
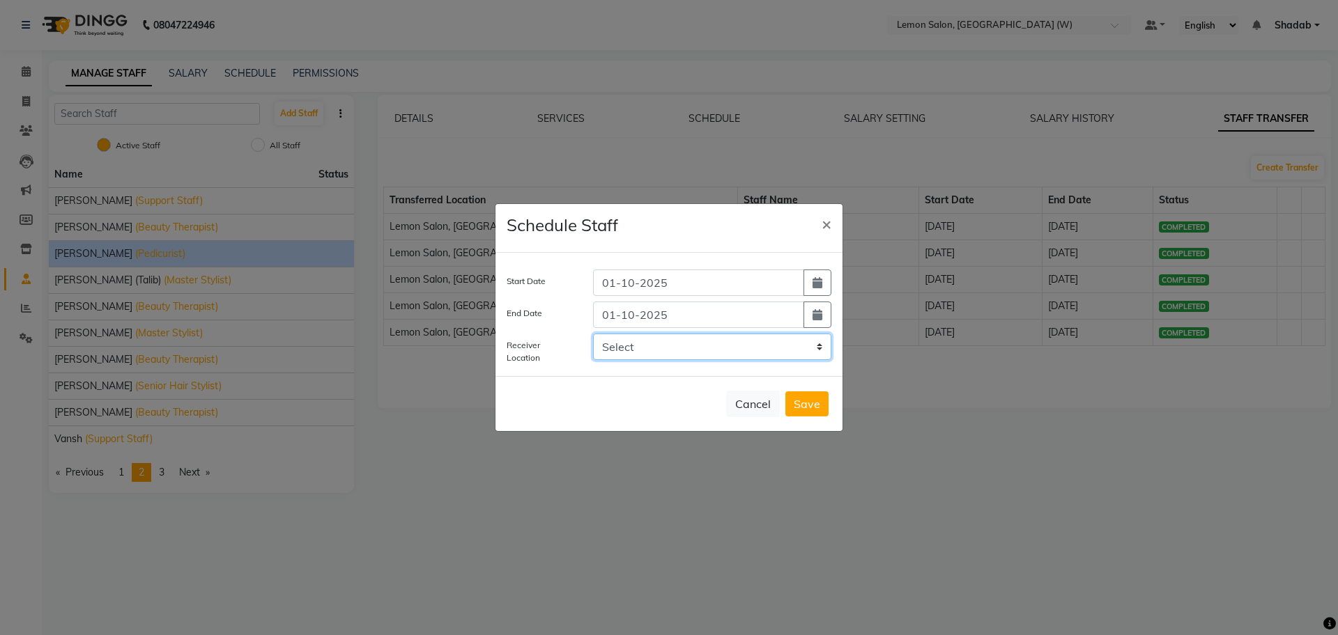
drag, startPoint x: 649, startPoint y: 350, endPoint x: 649, endPoint y: 357, distance: 7.7
click at [649, 349] on select "Select LEMON SALON, Lokhandwala Lemon Salon, Malad Lemon Salon, Seven Bunglow L…" at bounding box center [712, 347] width 238 height 26
select select "958"
click at [593, 334] on select "Select LEMON SALON, Lokhandwala Lemon Salon, Malad Lemon Salon, Seven Bunglow L…" at bounding box center [712, 347] width 238 height 26
click at [813, 396] on button "Save" at bounding box center [806, 404] width 43 height 25
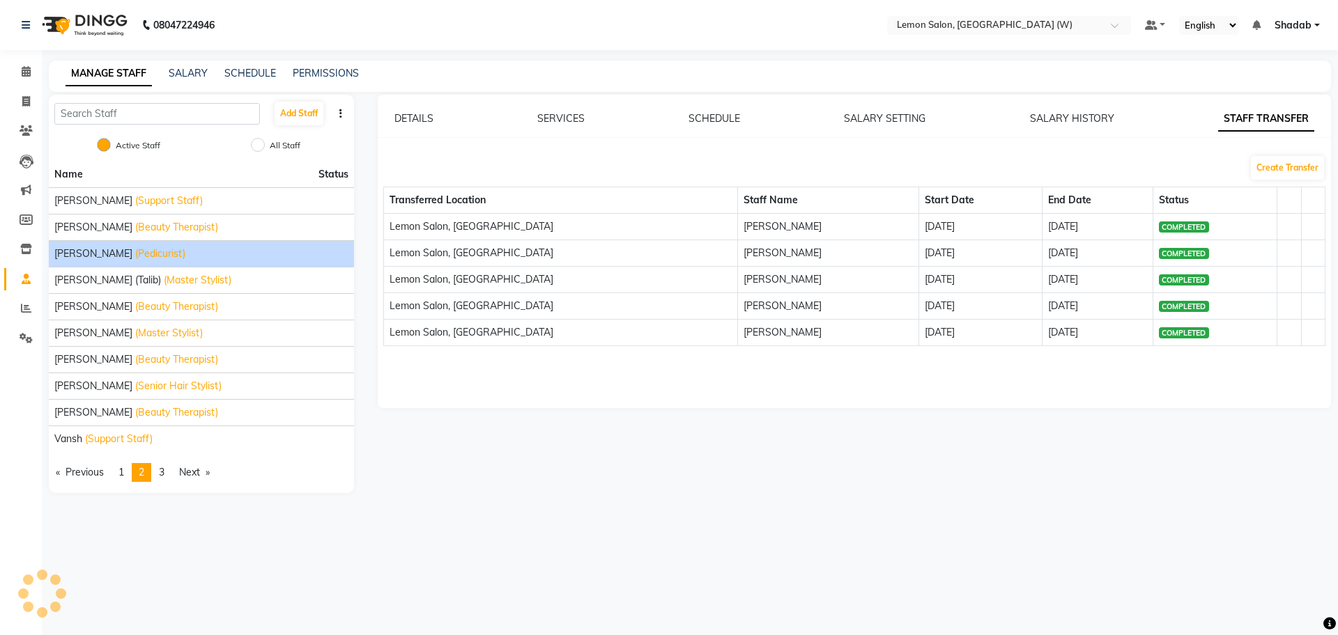
select select
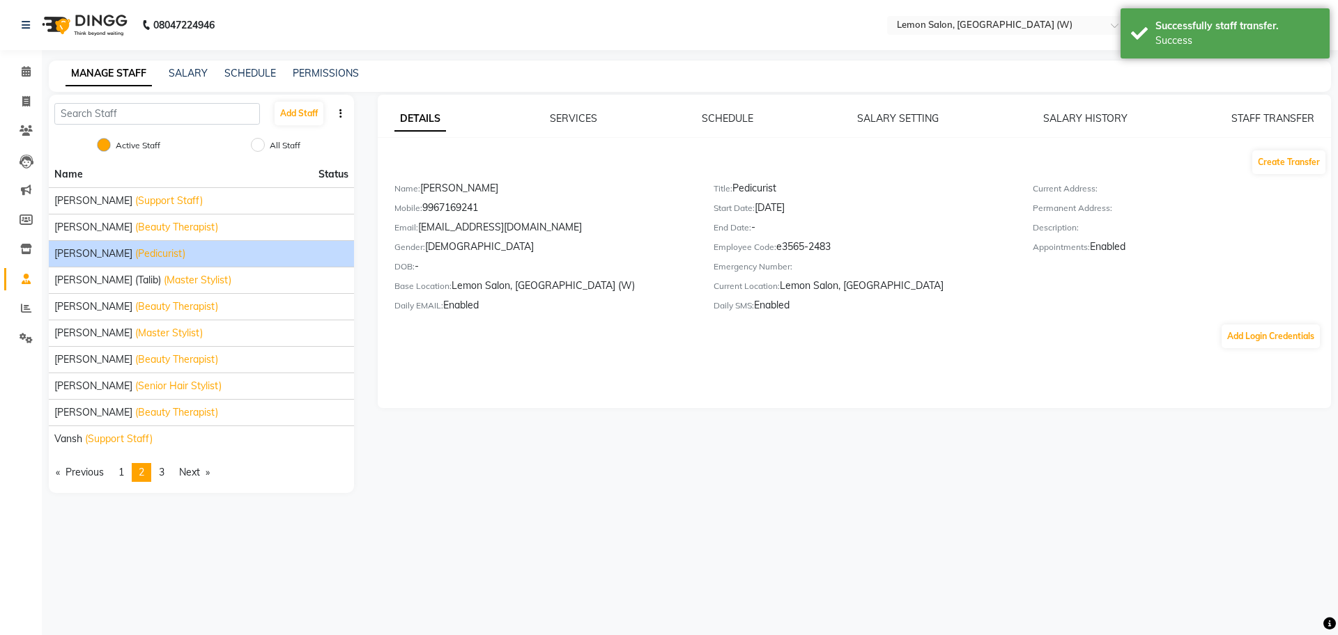
click at [982, 13] on nav "08047224946 Select Location × Lemon Salon, Goregaon (W) Default Panel My Panel …" at bounding box center [669, 25] width 1338 height 50
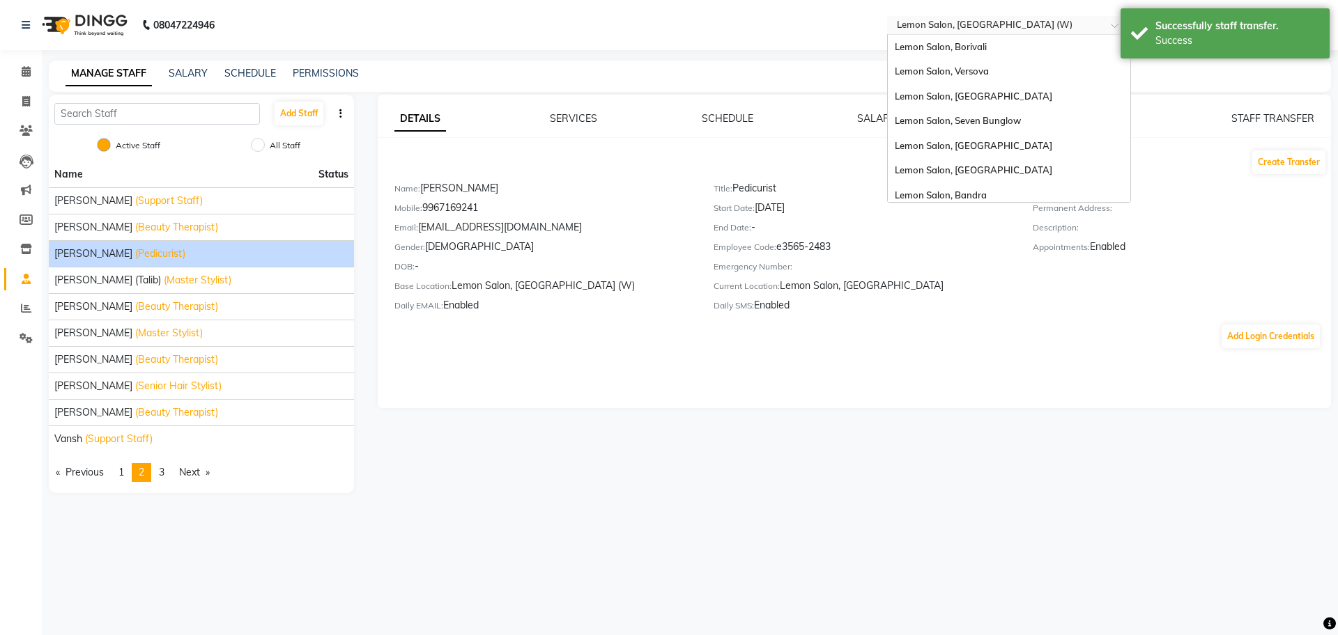
click at [982, 31] on input "text" at bounding box center [995, 27] width 202 height 14
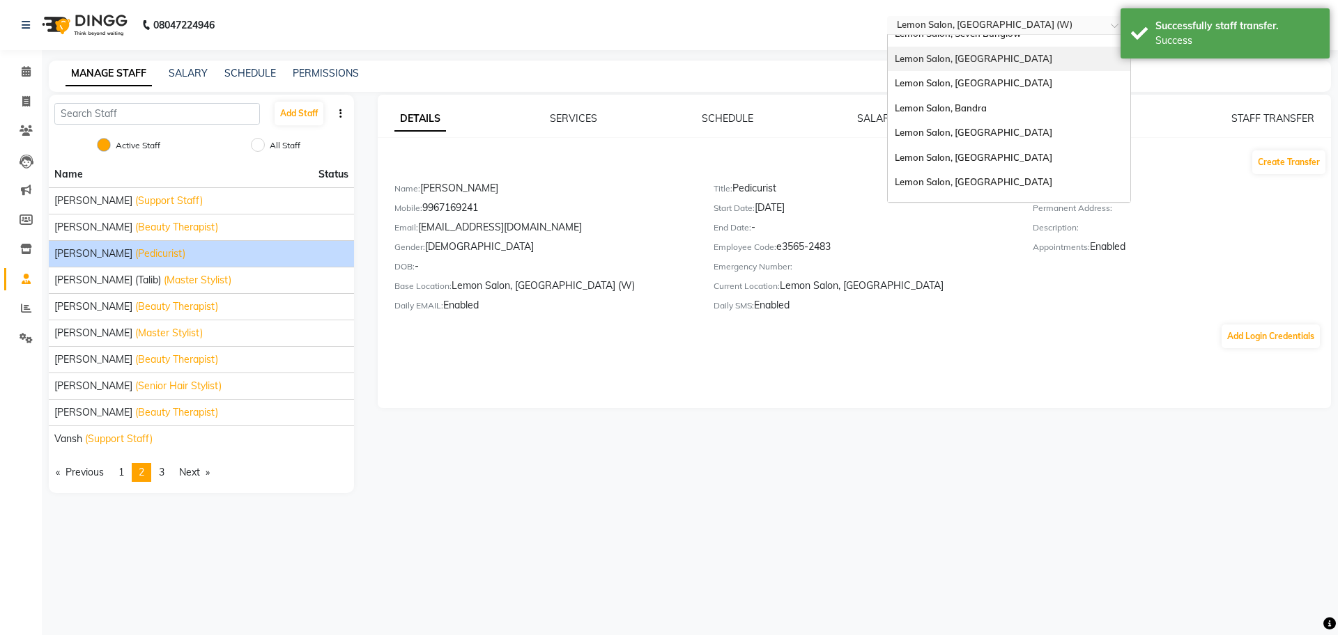
click at [983, 65] on div "Lemon Salon, Malad" at bounding box center [1009, 59] width 242 height 25
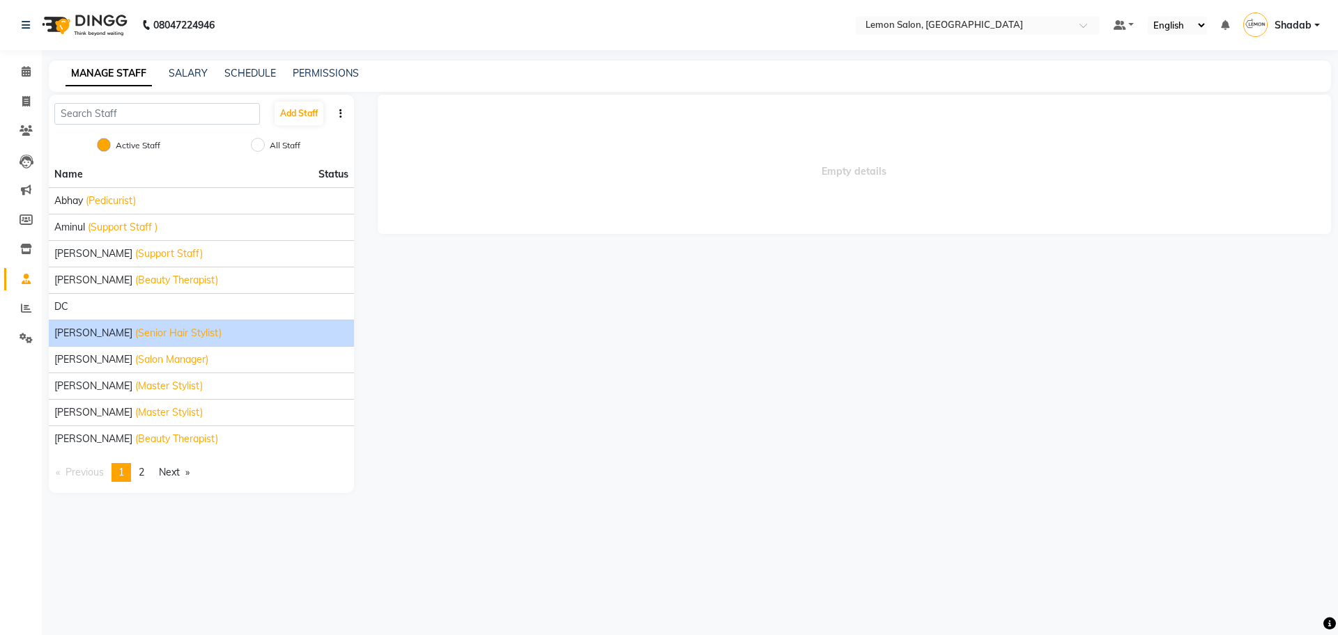
click at [138, 331] on span "(Senior Hair Stylist)" at bounding box center [178, 333] width 86 height 15
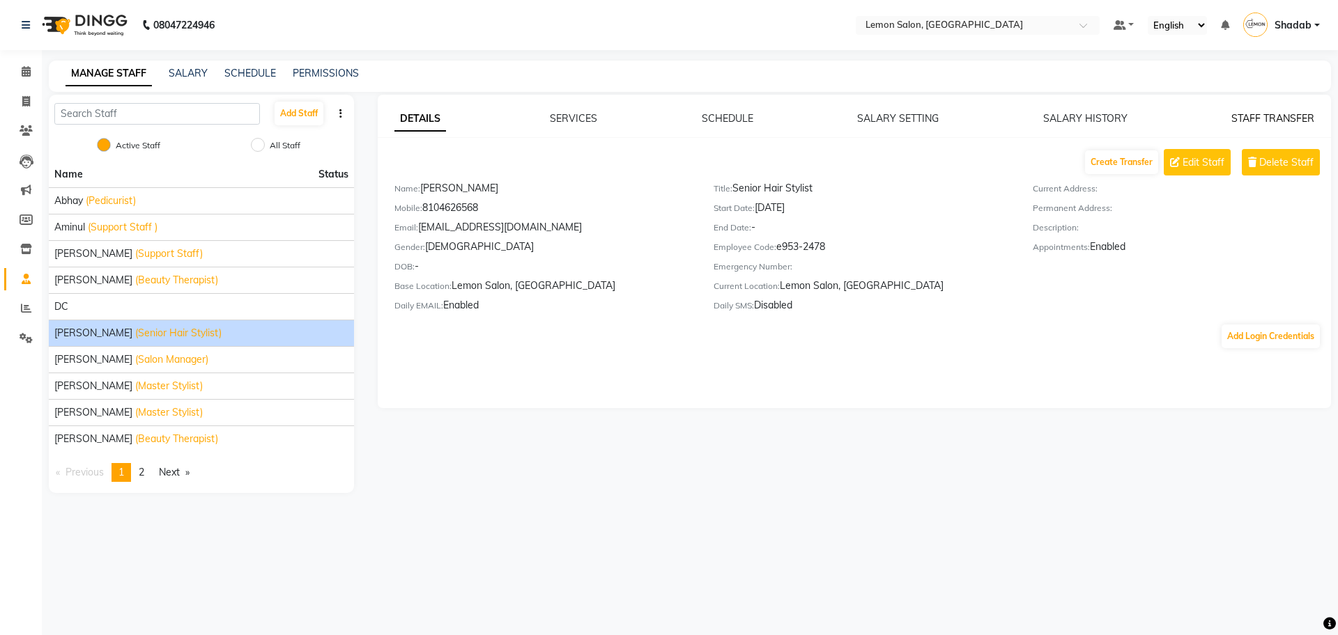
click at [1298, 115] on link "STAFF TRANSFER" at bounding box center [1272, 118] width 83 height 13
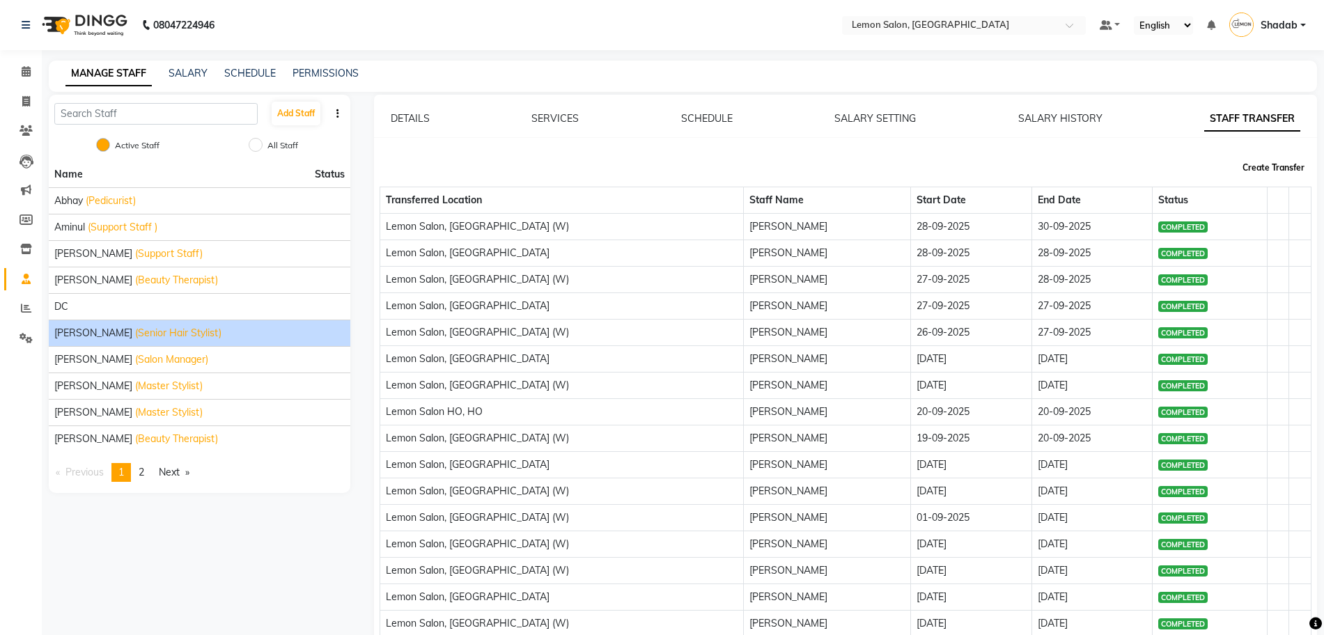
click at [1275, 162] on button "Create Transfer" at bounding box center [1273, 168] width 73 height 24
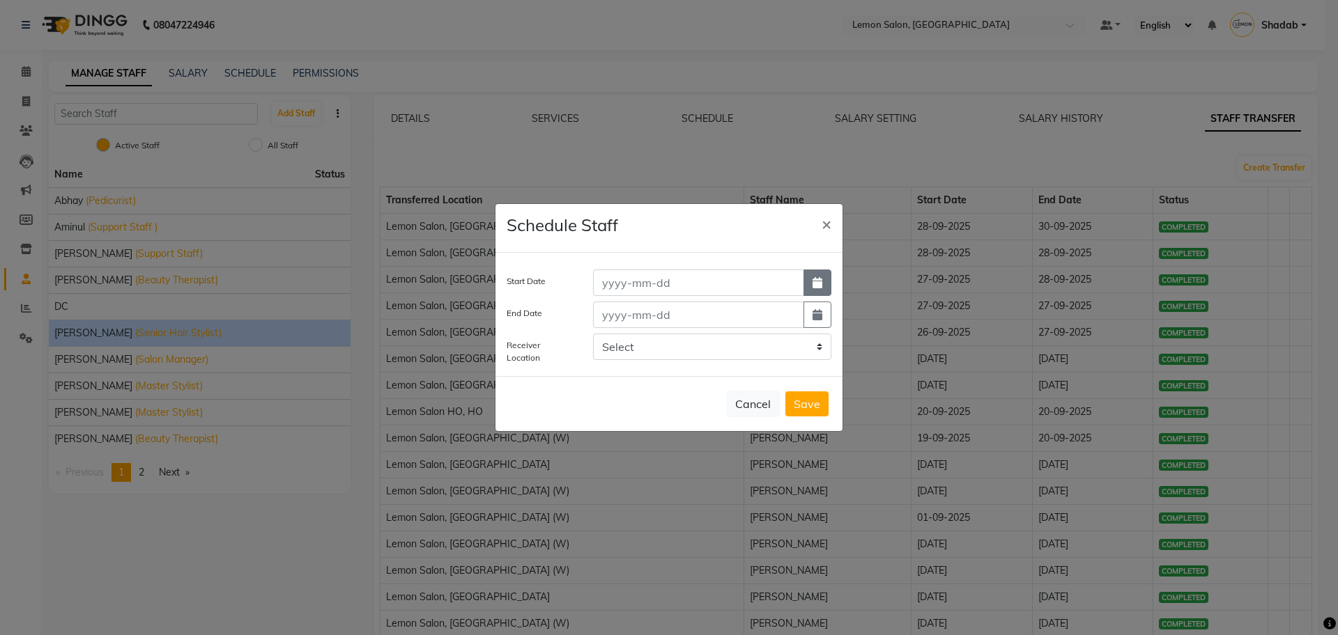
click at [813, 271] on button "button" at bounding box center [817, 283] width 28 height 26
select select "10"
select select "2025"
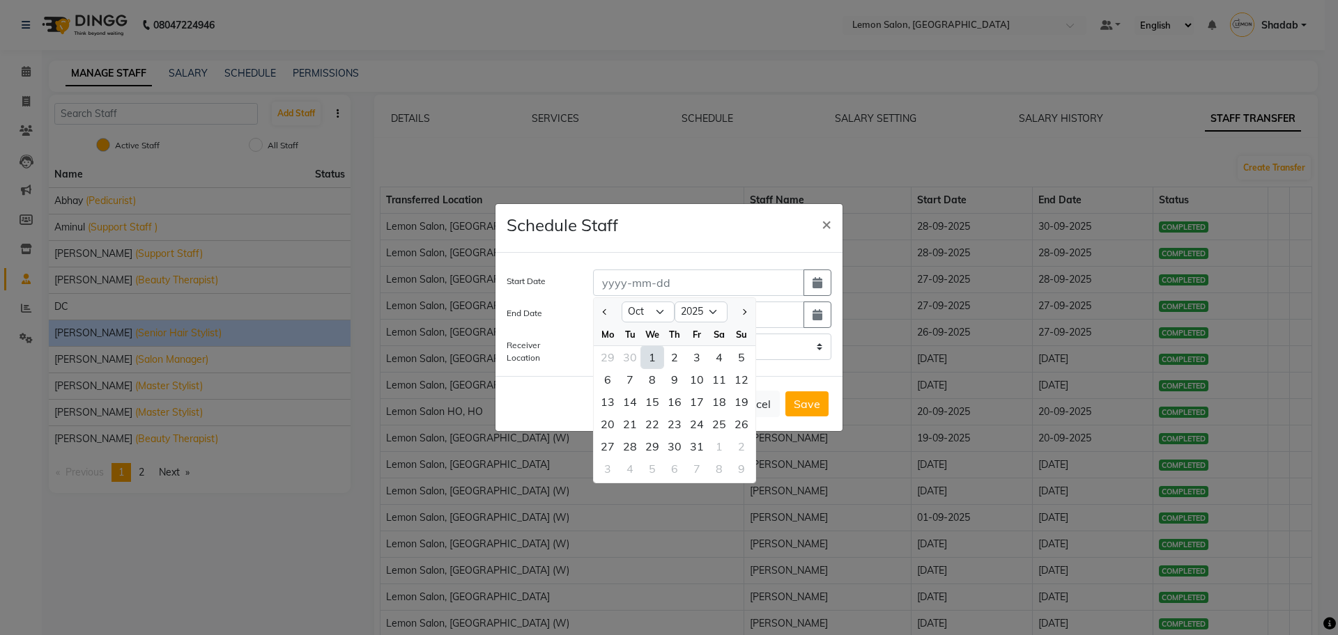
click at [647, 355] on div "1" at bounding box center [652, 357] width 22 height 22
type input "01-10-2025"
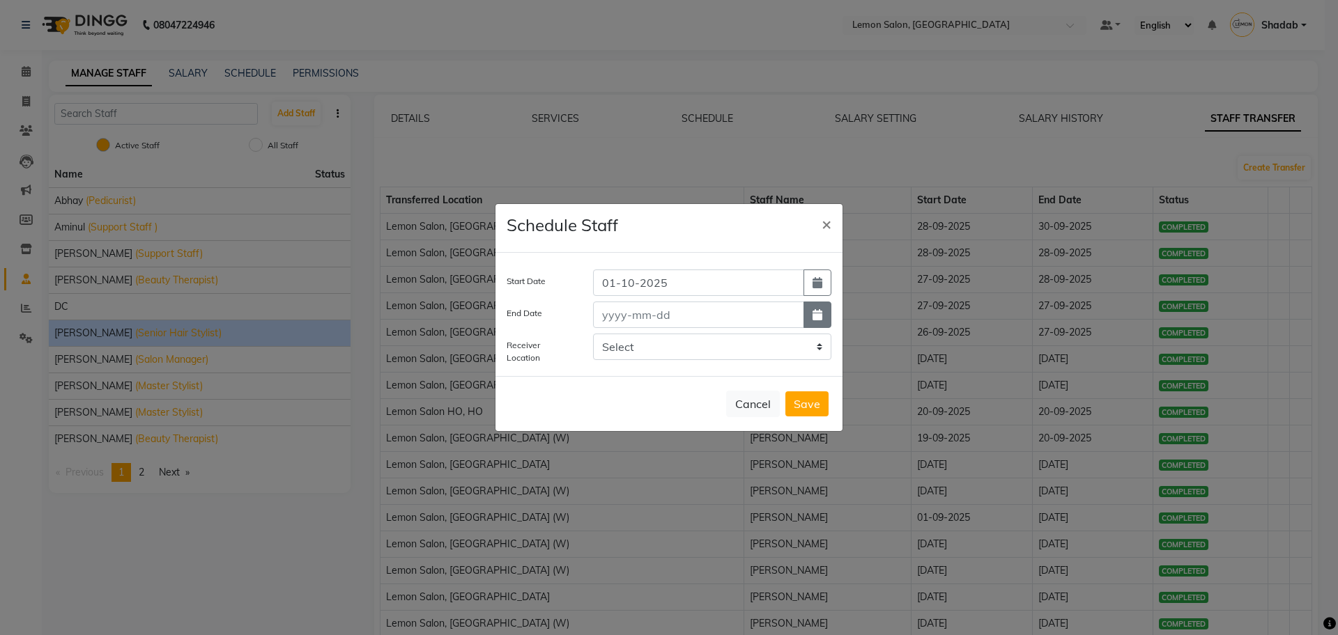
click at [819, 309] on icon "button" at bounding box center [817, 314] width 10 height 11
select select "10"
select select "2025"
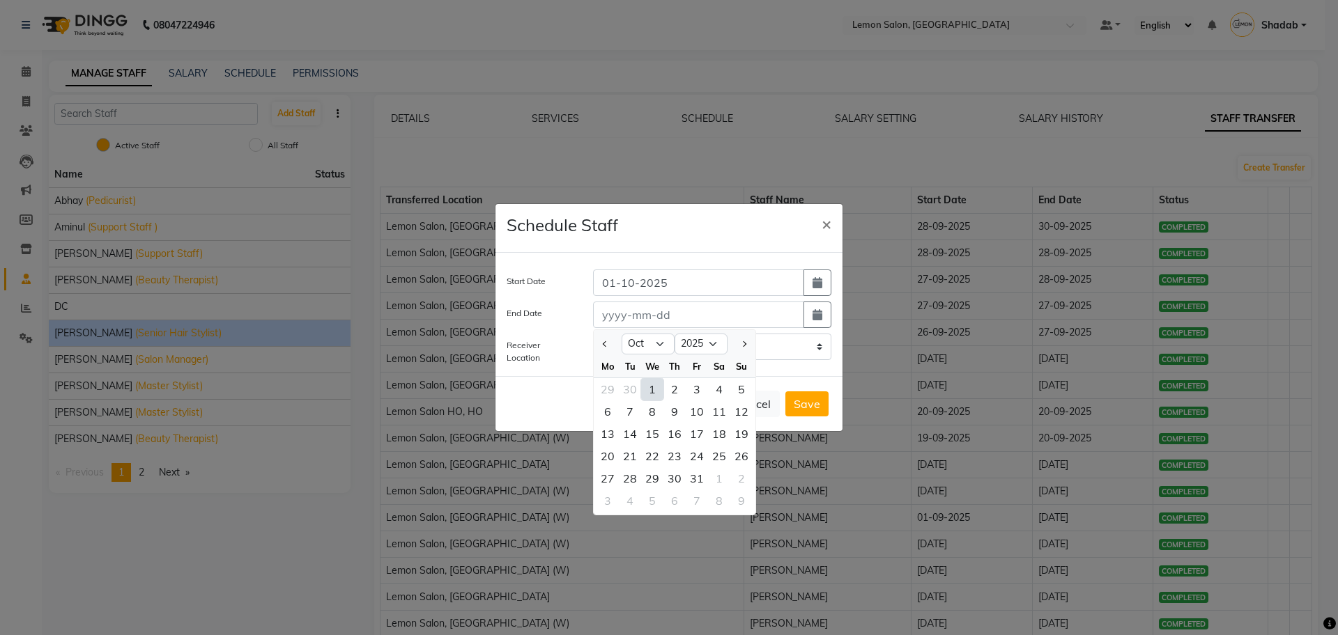
click at [652, 389] on div "1" at bounding box center [652, 389] width 22 height 22
type input "01-10-2025"
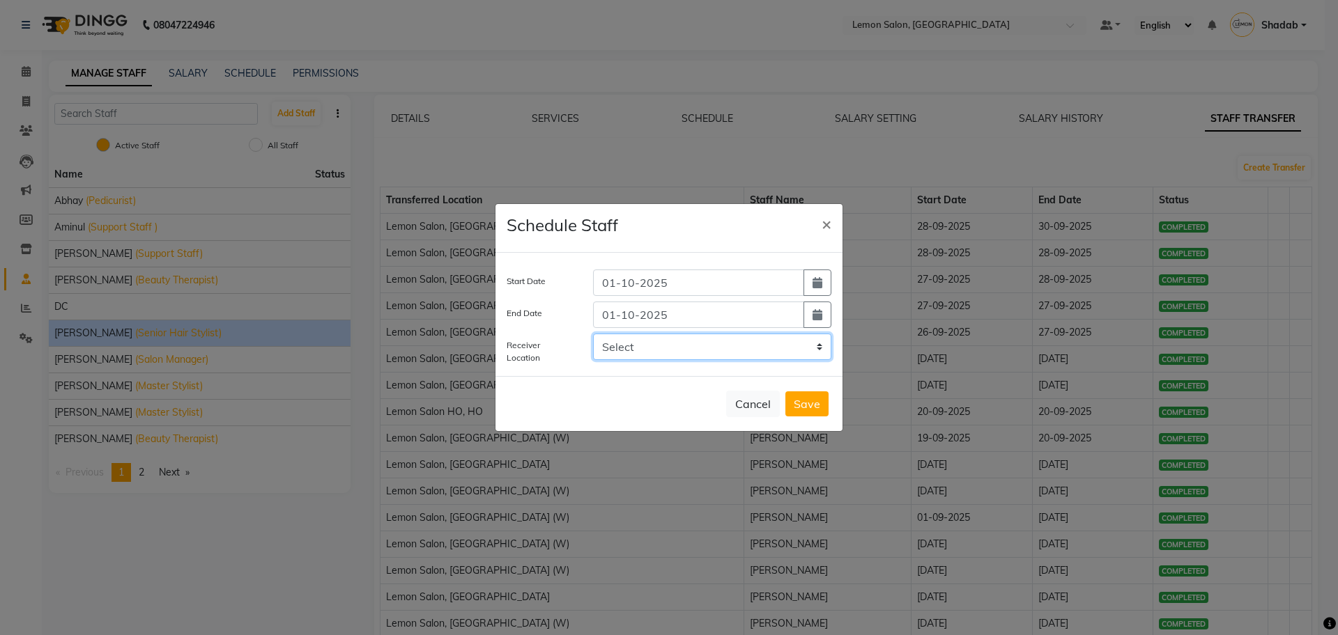
drag, startPoint x: 644, startPoint y: 343, endPoint x: 660, endPoint y: 359, distance: 22.7
click at [644, 343] on select "Select LEMON SALON, Lokhandwala Lemon Salon, Seven Bunglow Lemon Salon, Bandra …" at bounding box center [712, 347] width 238 height 26
select select "958"
click at [593, 334] on select "Select LEMON SALON, Lokhandwala Lemon Salon, Seven Bunglow Lemon Salon, Bandra …" at bounding box center [712, 347] width 238 height 26
click at [815, 403] on button "Save" at bounding box center [806, 404] width 43 height 25
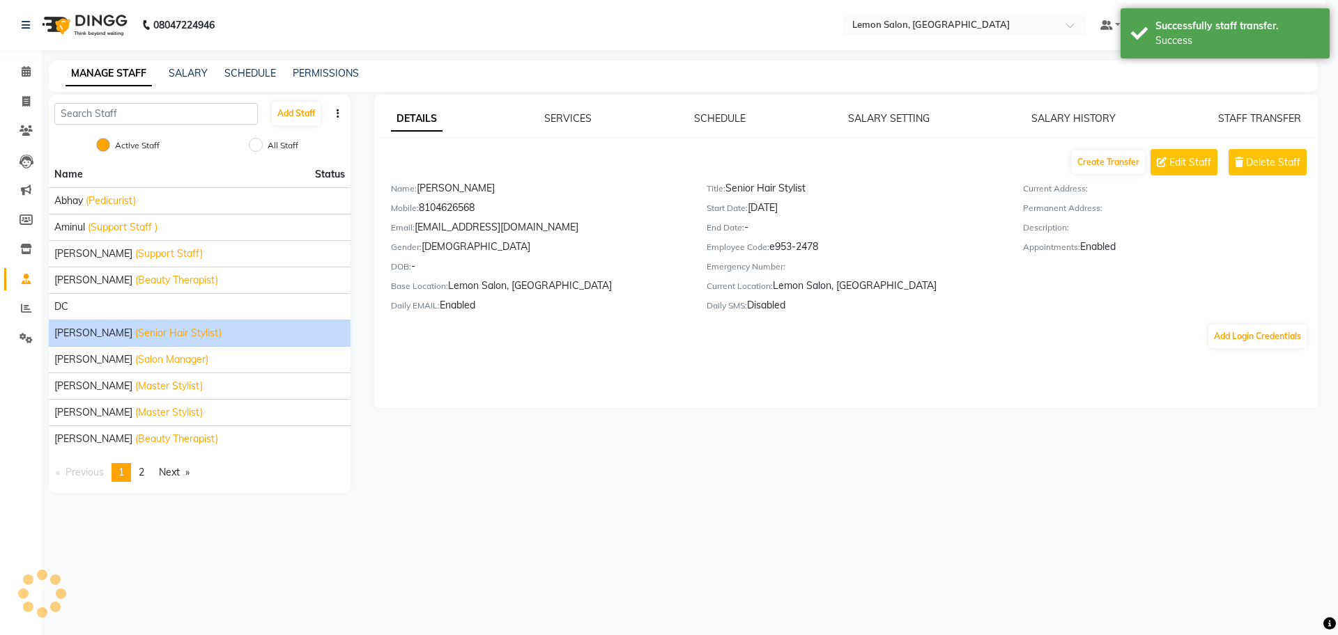
select select
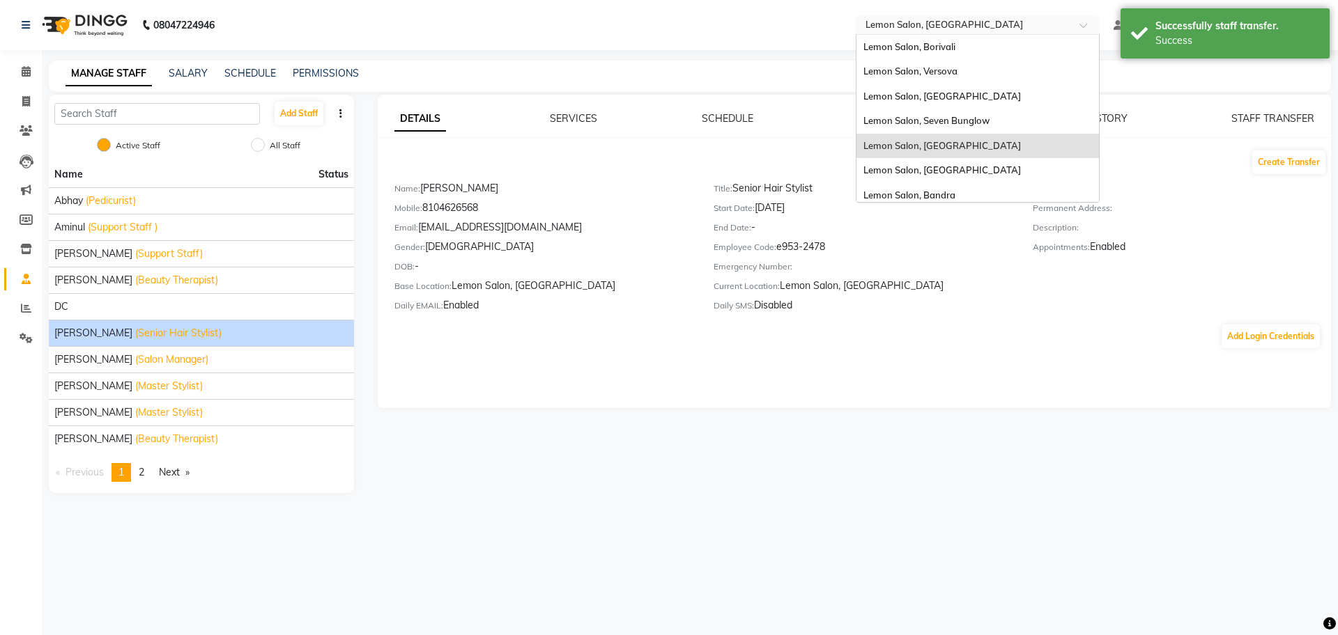
click at [877, 22] on input "text" at bounding box center [963, 27] width 202 height 14
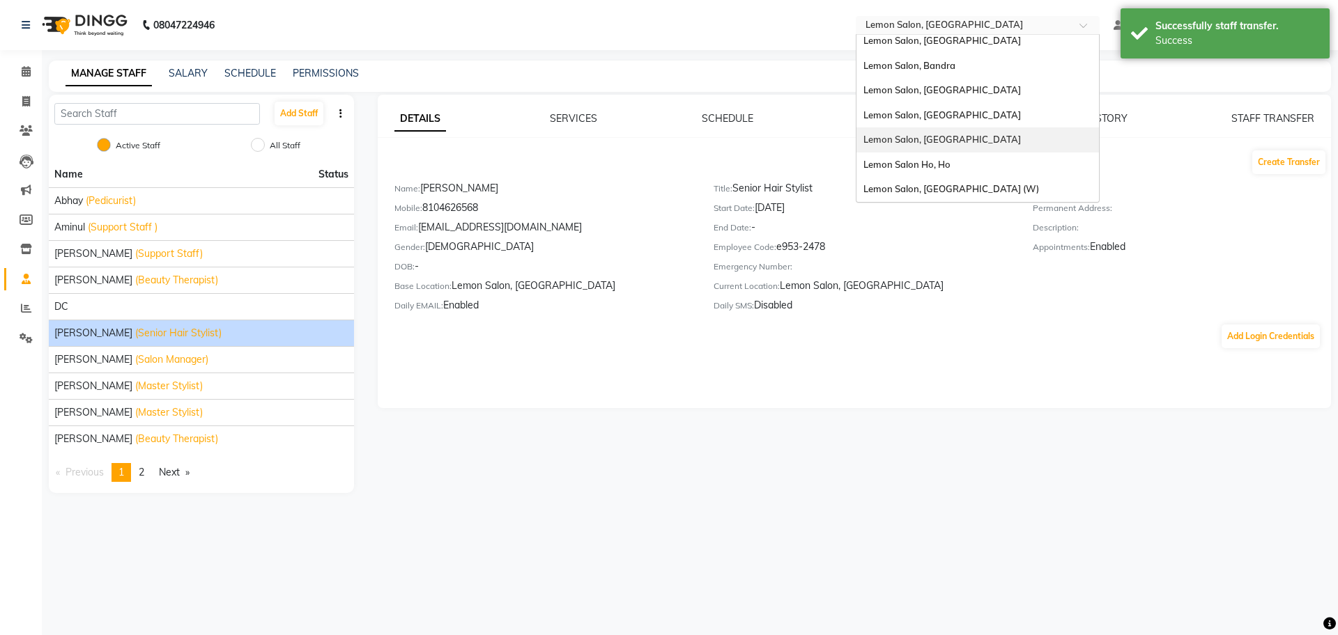
click at [959, 137] on span "Lemon Salon, [GEOGRAPHIC_DATA]" at bounding box center [941, 139] width 157 height 11
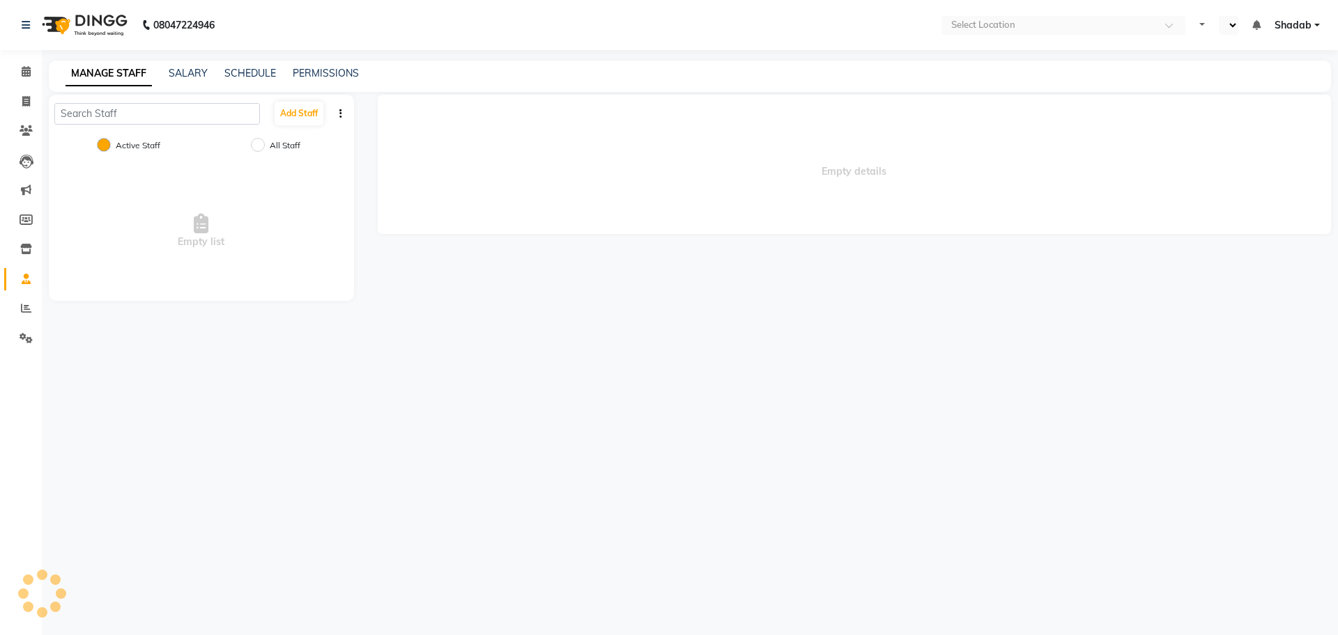
select select "en"
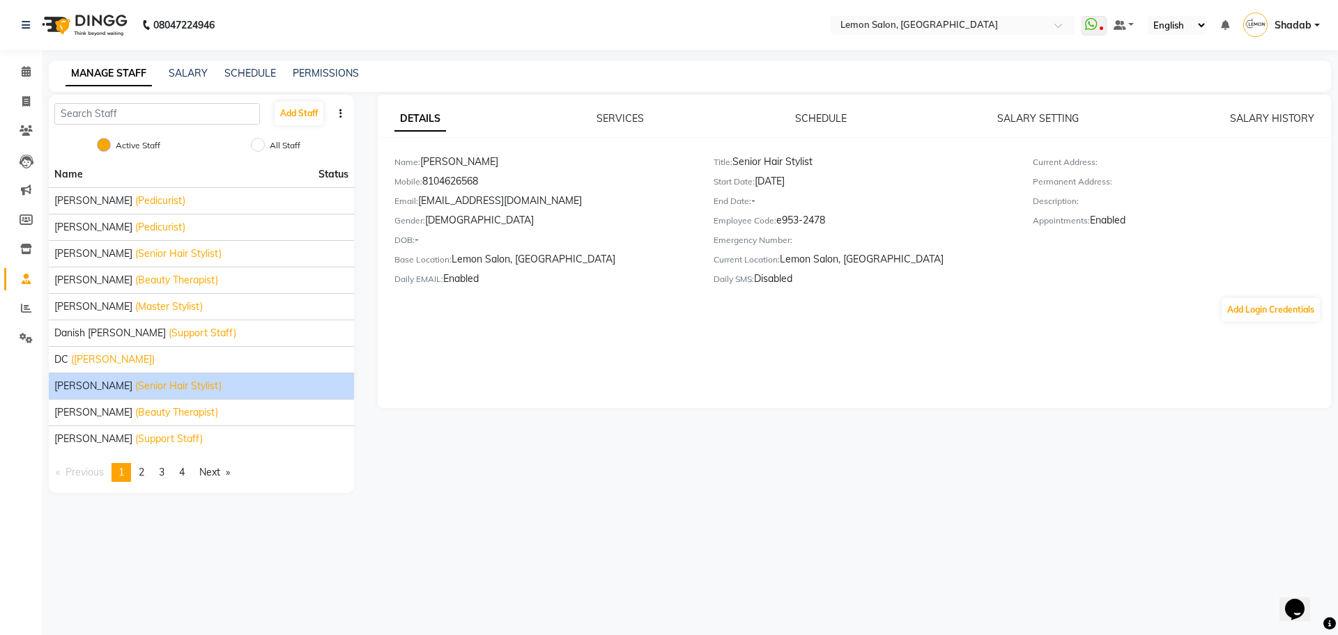
click at [13, 89] on li "Invoice" at bounding box center [21, 102] width 42 height 30
click at [31, 98] on span at bounding box center [26, 102] width 24 height 16
select select "service"
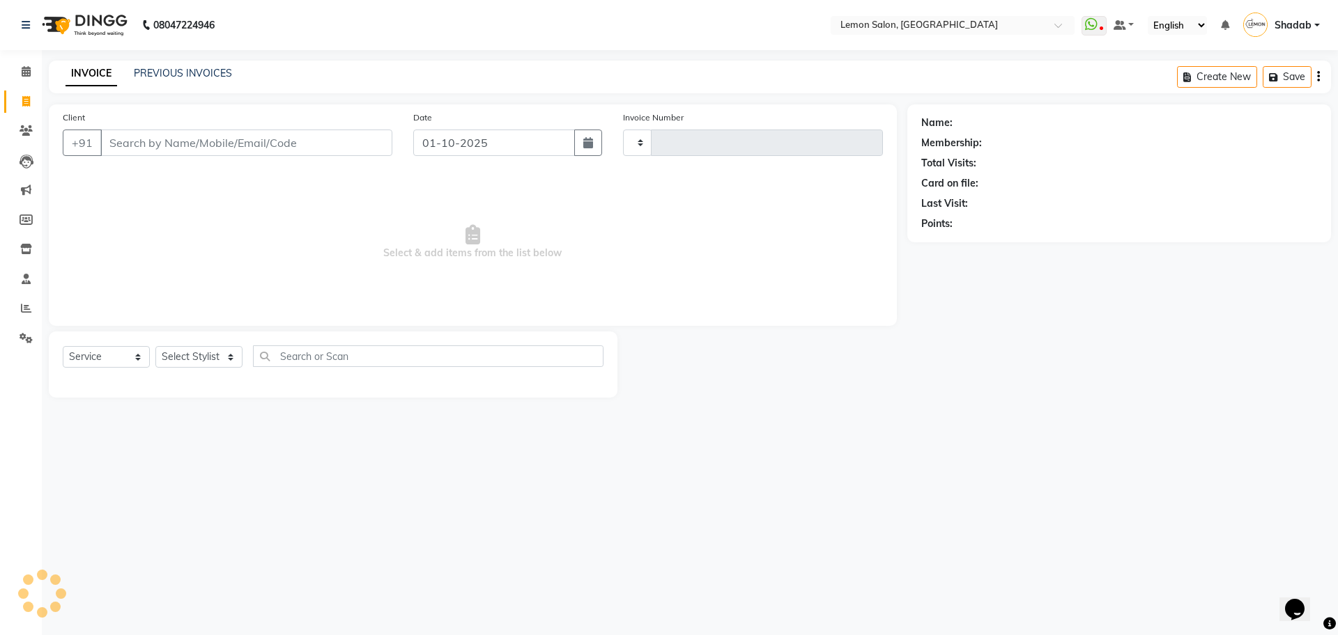
type input "6647"
select select "566"
click at [152, 77] on link "PREVIOUS INVOICES" at bounding box center [183, 73] width 98 height 13
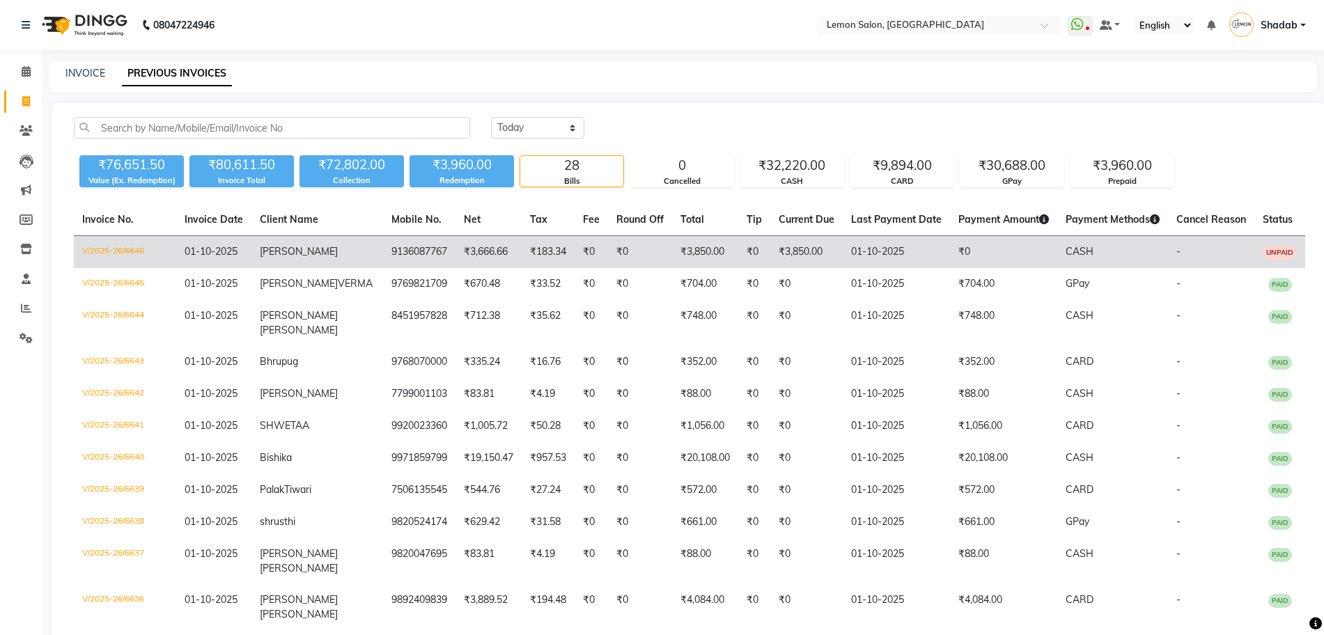
click at [115, 251] on td "V/2025-26/6646" at bounding box center [125, 252] width 102 height 33
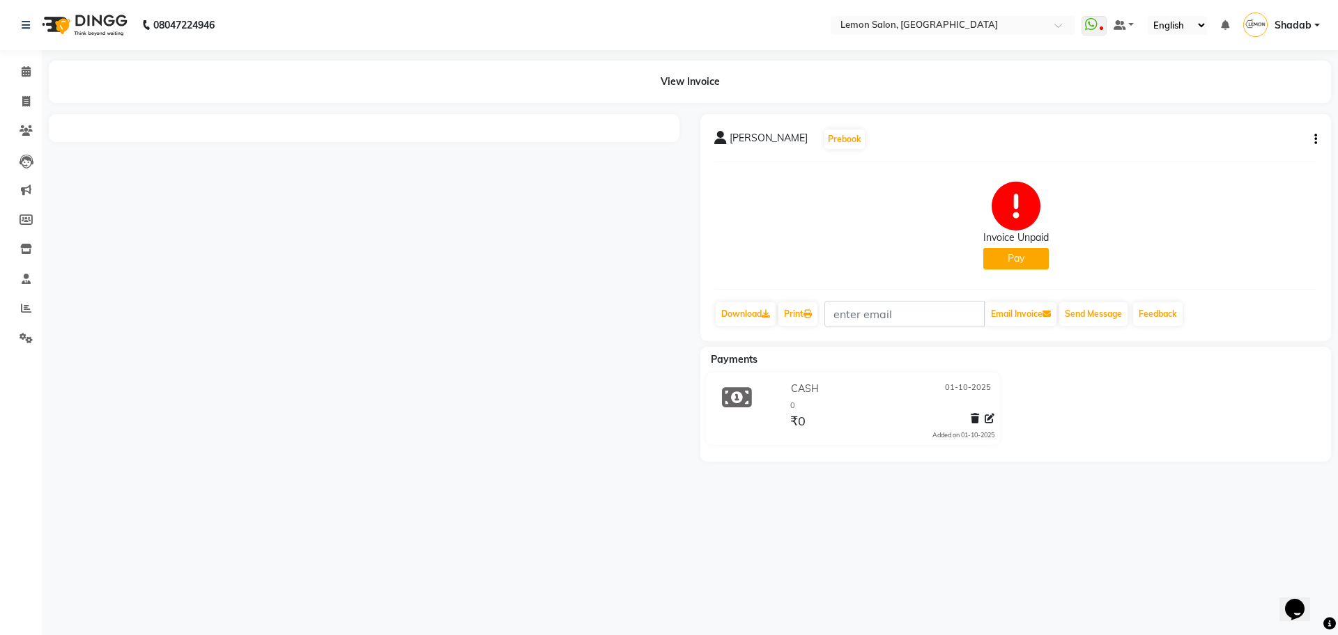
click at [1315, 139] on icon "button" at bounding box center [1315, 139] width 3 height 1
click at [1264, 134] on div "Edit Item Staff" at bounding box center [1245, 139] width 95 height 17
select select
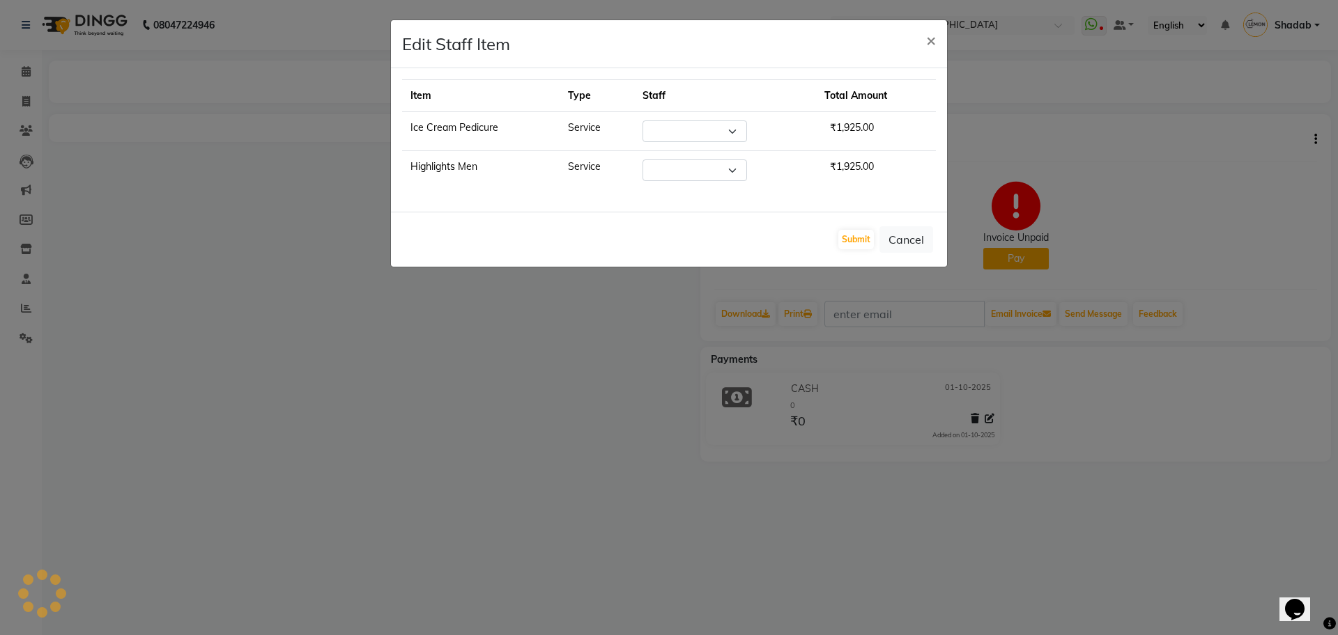
select select "7884"
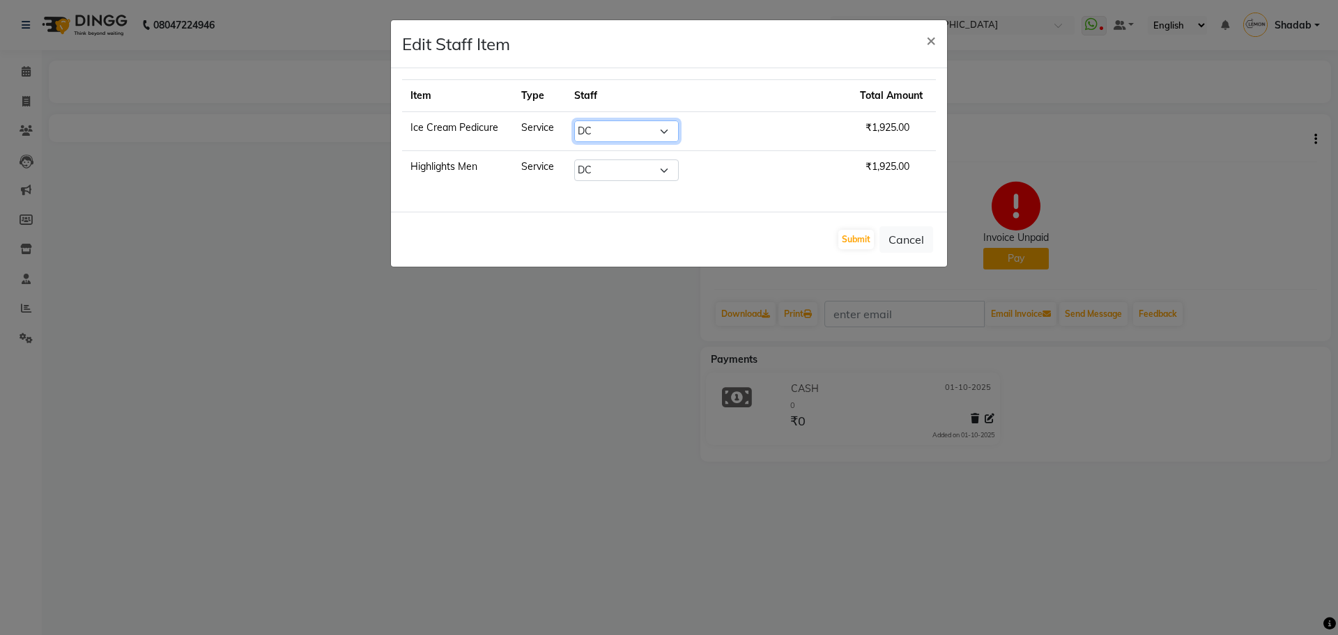
click at [653, 131] on select "Select [PERSON_NAME] [PERSON_NAME] DC [PERSON_NAME] [PERSON_NAME] [PERSON_NAME]…" at bounding box center [626, 132] width 104 height 22
select select "83362"
click at [603, 121] on select "Select [PERSON_NAME] [PERSON_NAME] DC [PERSON_NAME] [PERSON_NAME] [PERSON_NAME]…" at bounding box center [626, 132] width 104 height 22
drag, startPoint x: 663, startPoint y: 169, endPoint x: 663, endPoint y: 176, distance: 7.7
click at [663, 168] on select "Select [PERSON_NAME] [PERSON_NAME] DC [PERSON_NAME] [PERSON_NAME] [PERSON_NAME]…" at bounding box center [626, 171] width 104 height 22
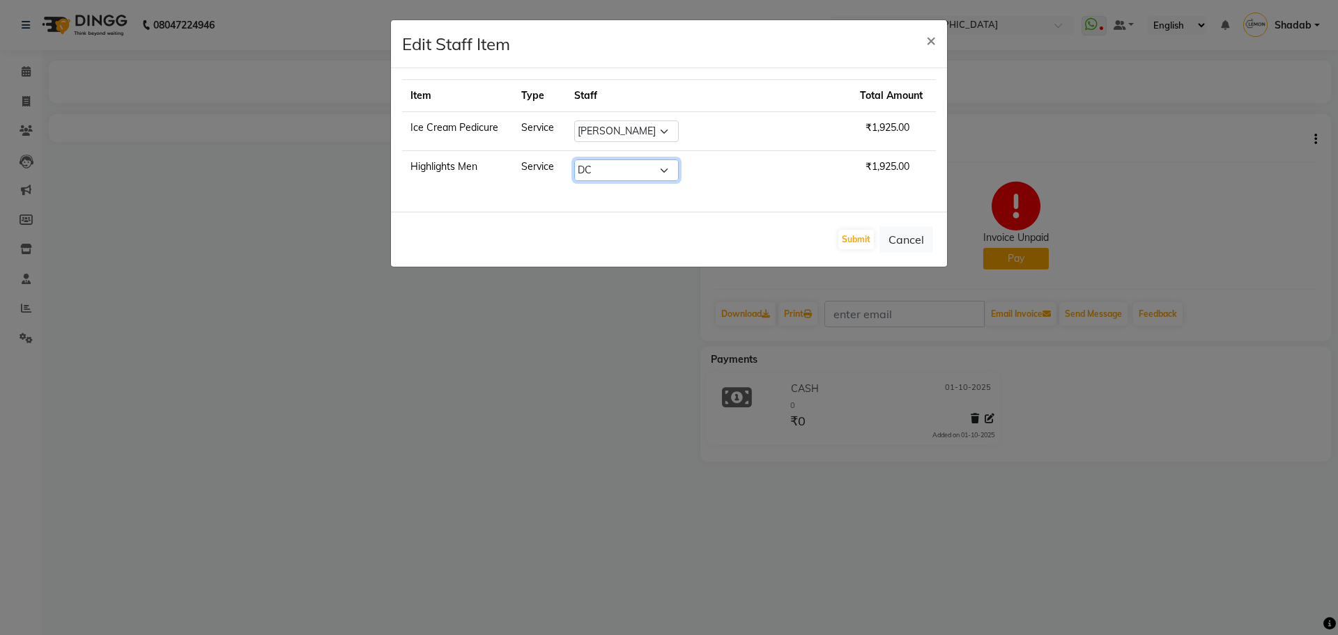
select select "70516"
click at [603, 160] on select "Select [PERSON_NAME] [PERSON_NAME] DC [PERSON_NAME] [PERSON_NAME] [PERSON_NAME]…" at bounding box center [626, 171] width 104 height 22
click at [851, 242] on button "Submit" at bounding box center [856, 240] width 36 height 20
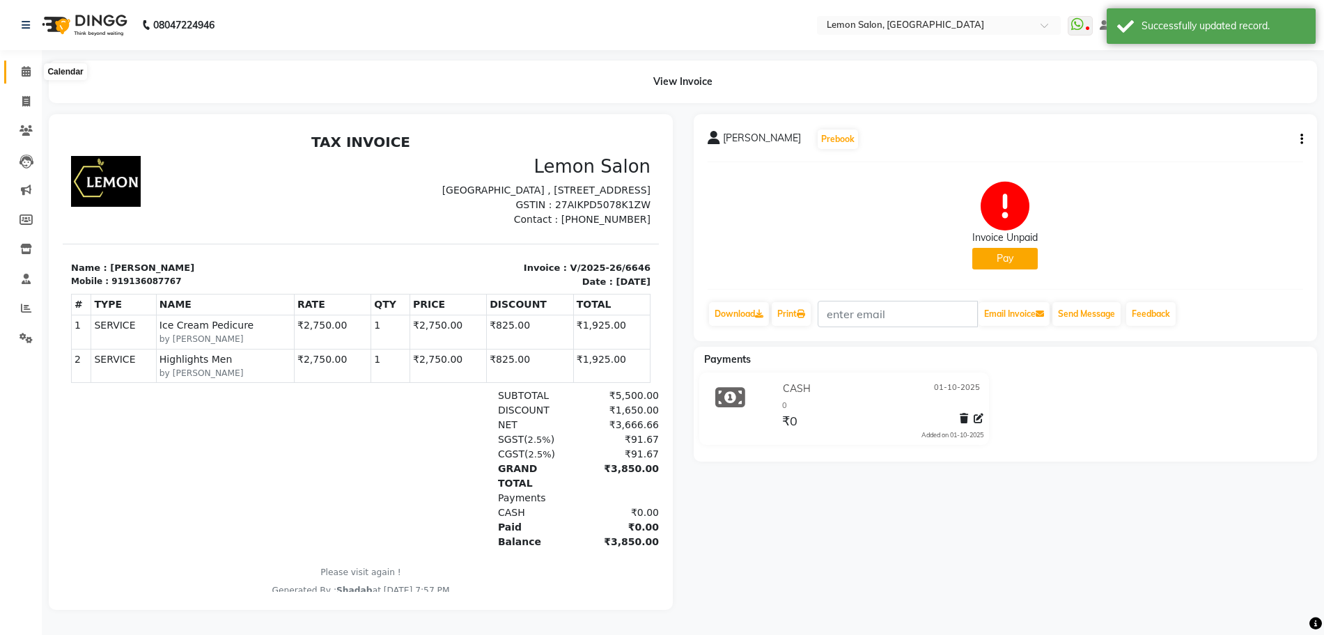
click at [24, 68] on icon at bounding box center [26, 71] width 9 height 10
